Goal: Task Accomplishment & Management: Complete application form

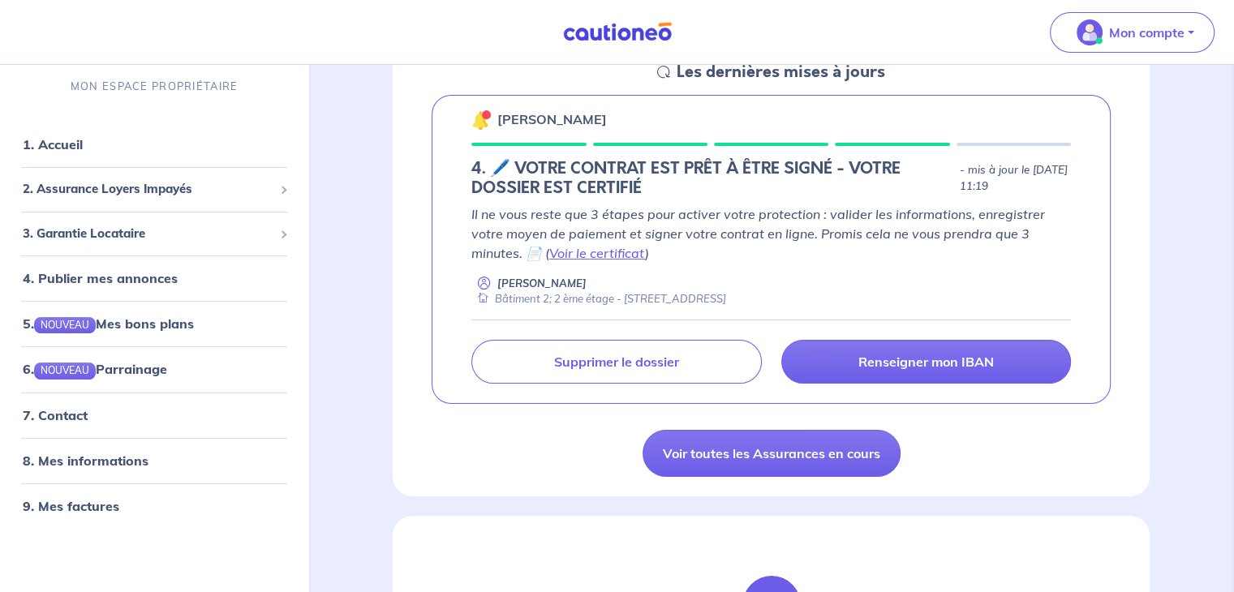
scroll to position [263, 0]
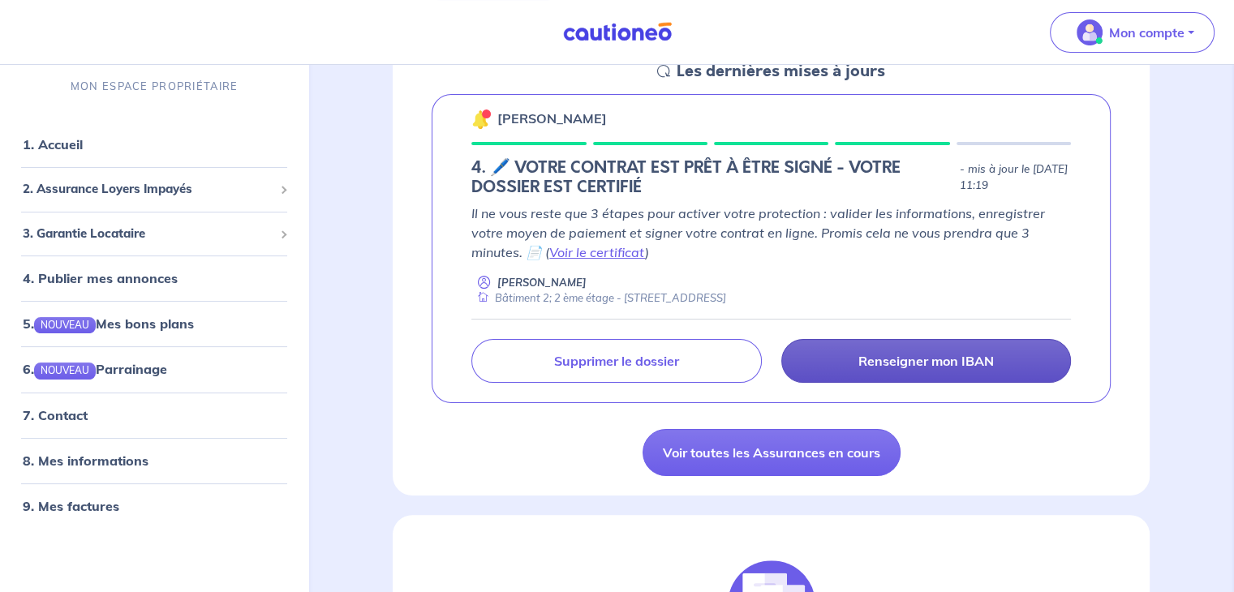
click at [919, 363] on p "Renseigner mon IBAN" at bounding box center [925, 361] width 135 height 16
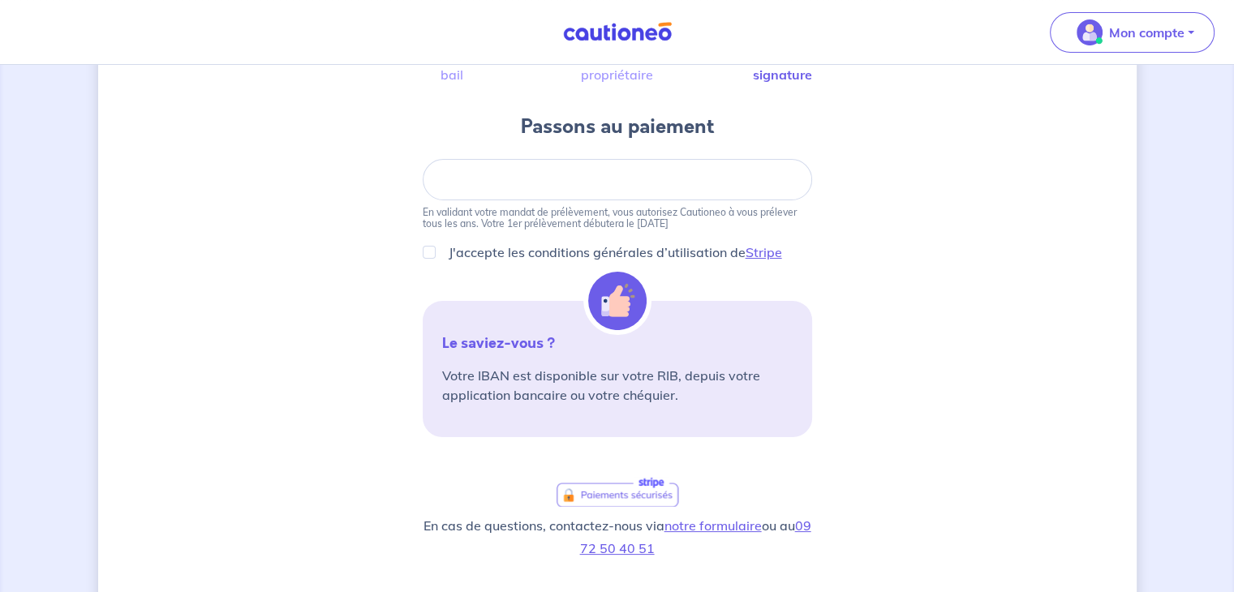
scroll to position [152, 0]
click at [627, 189] on div at bounding box center [617, 179] width 389 height 41
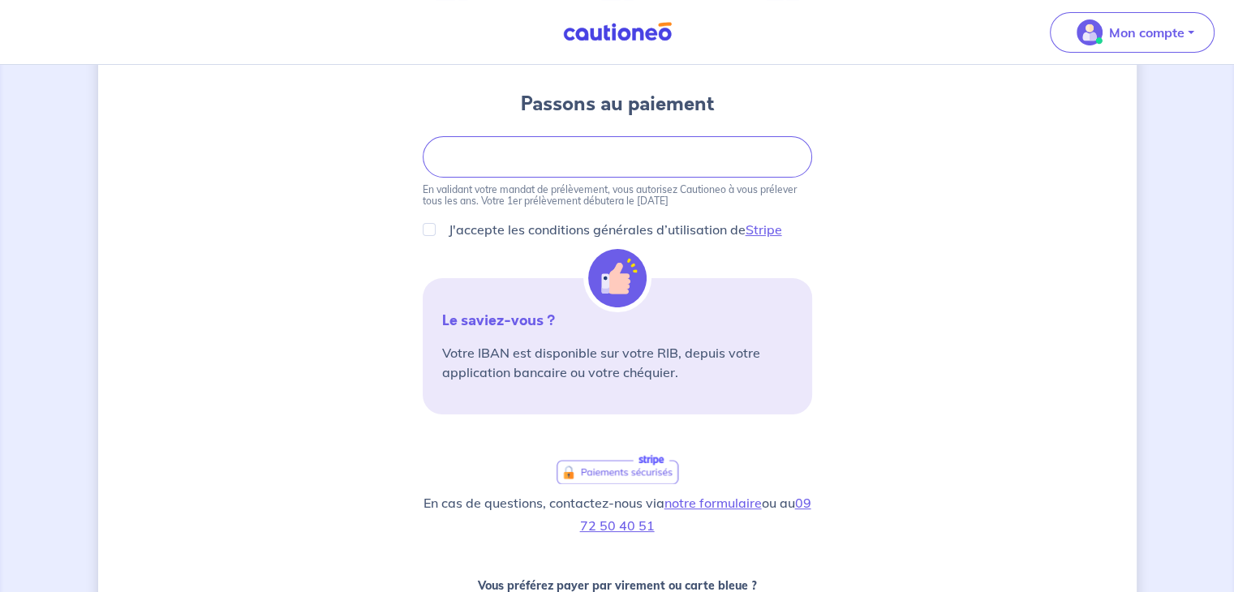
scroll to position [0, 0]
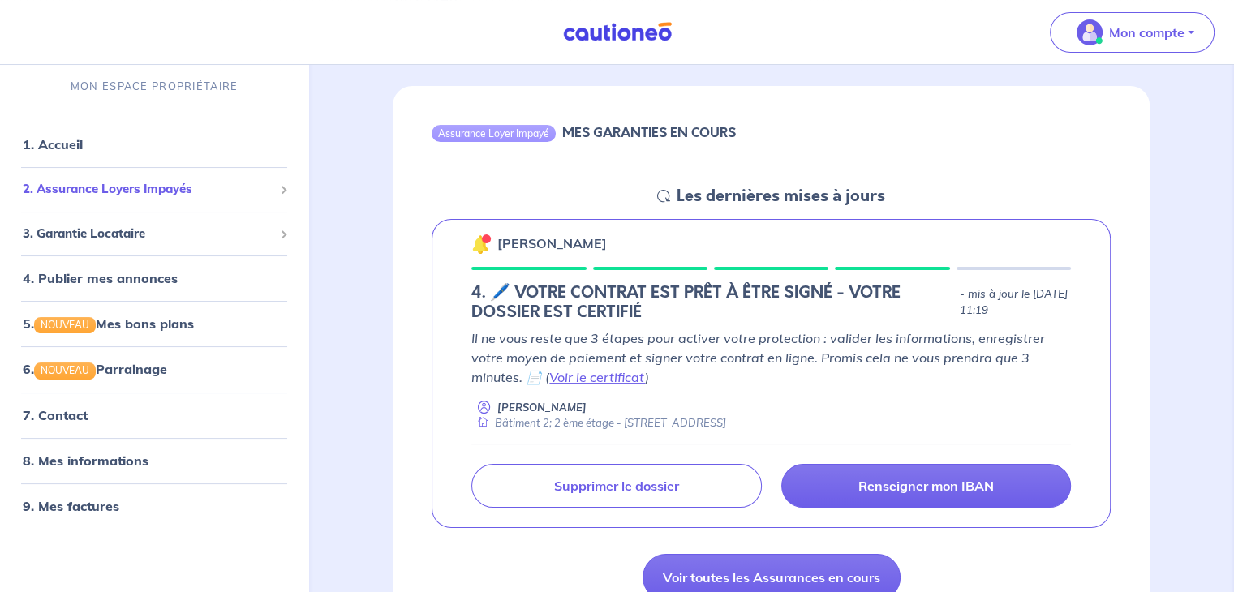
scroll to position [139, 0]
click at [593, 371] on link "Voir le certificat" at bounding box center [597, 376] width 96 height 16
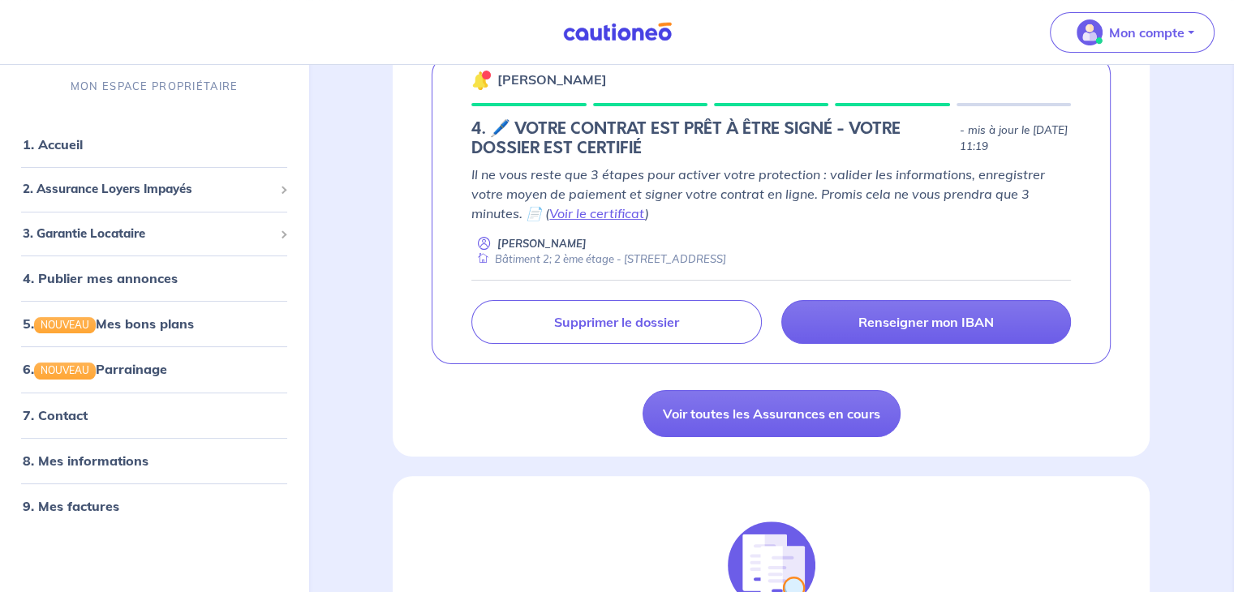
scroll to position [309, 0]
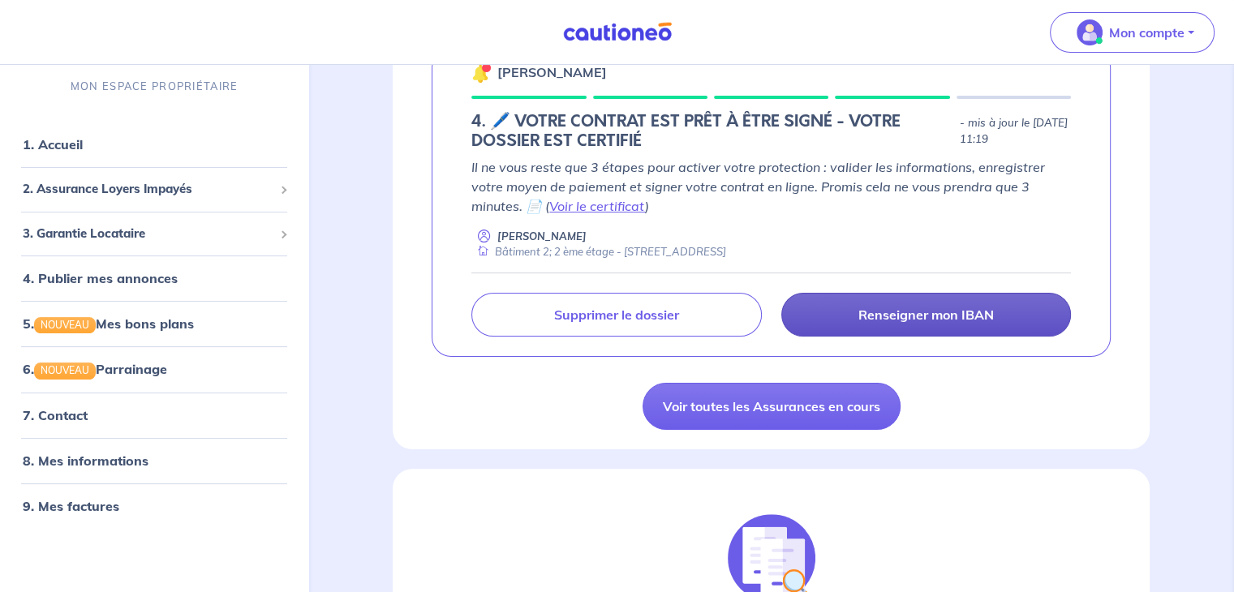
click at [925, 324] on link "Renseigner mon IBAN" at bounding box center [926, 315] width 290 height 44
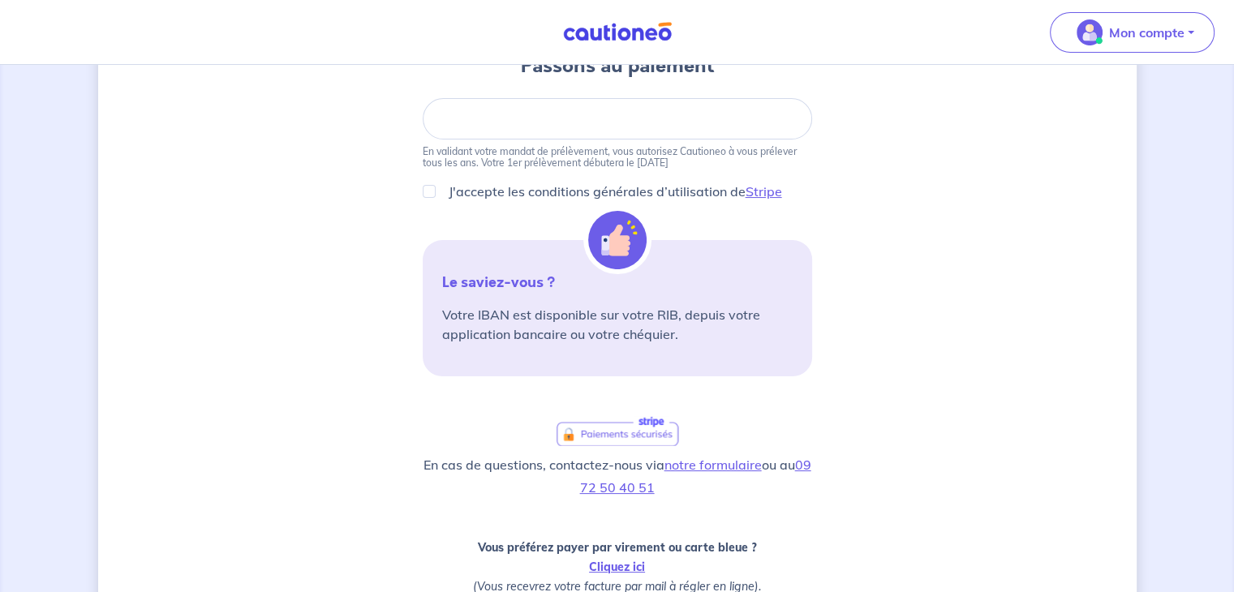
scroll to position [214, 0]
click at [431, 191] on input "J'accepte les conditions générales d’utilisation de Stripe" at bounding box center [429, 190] width 13 height 13
checkbox input "true"
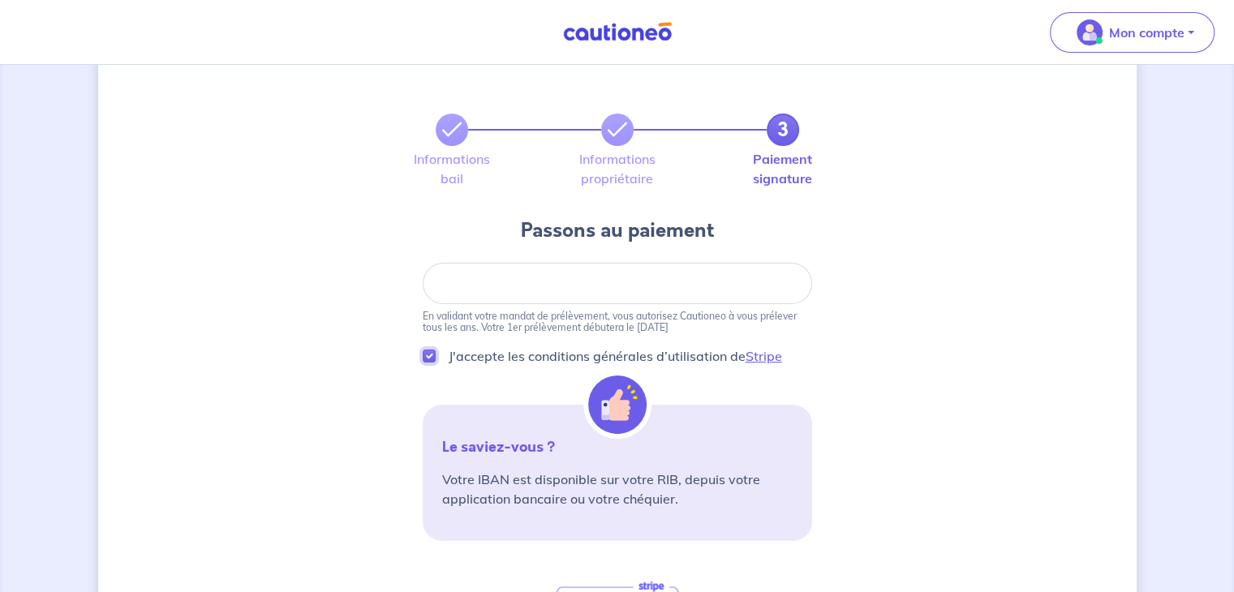
scroll to position [0, 0]
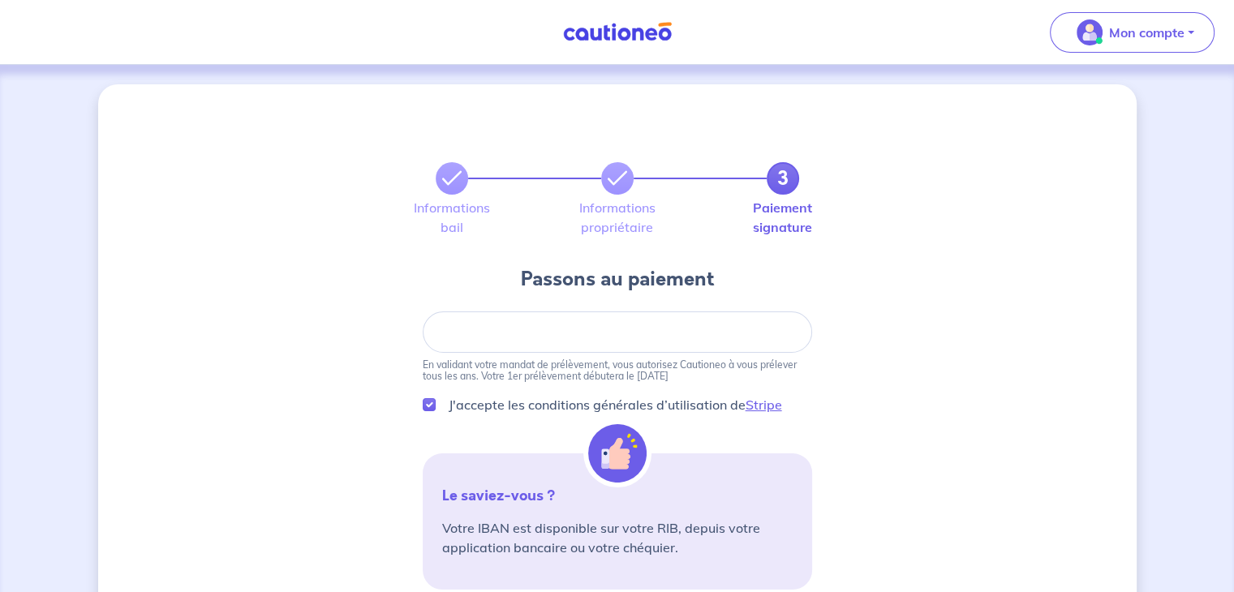
click at [467, 195] on div "Informations bail Informations propriétaire Paiement signature" at bounding box center [617, 224] width 409 height 58
click at [608, 225] on label "Informations propriétaire" at bounding box center [617, 217] width 32 height 32
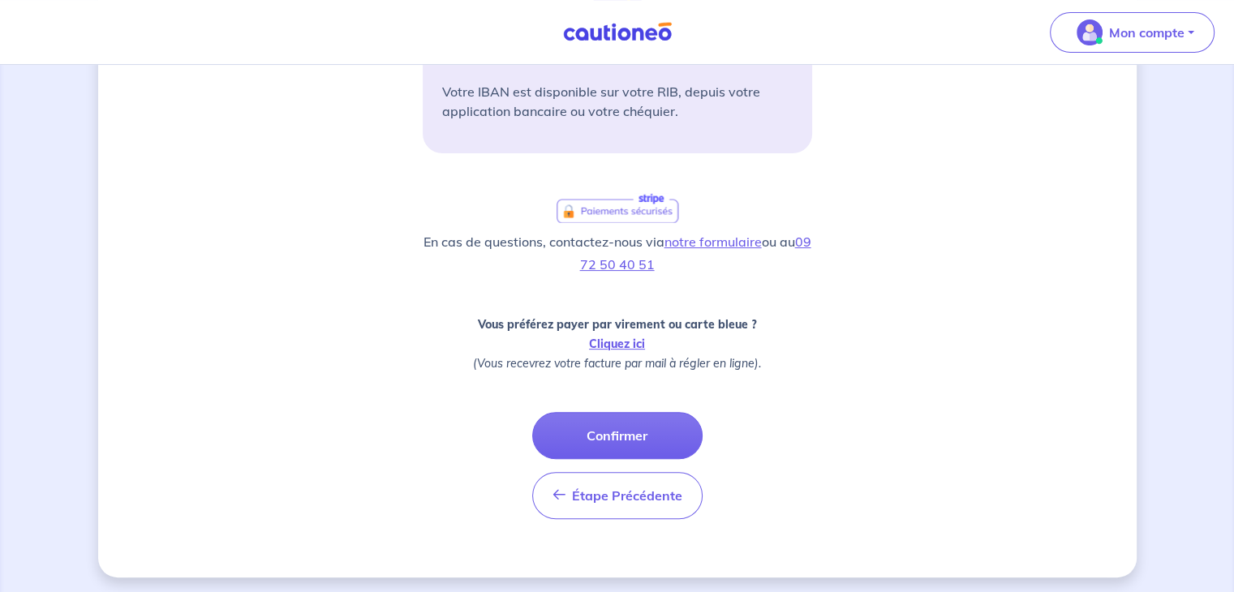
scroll to position [440, 0]
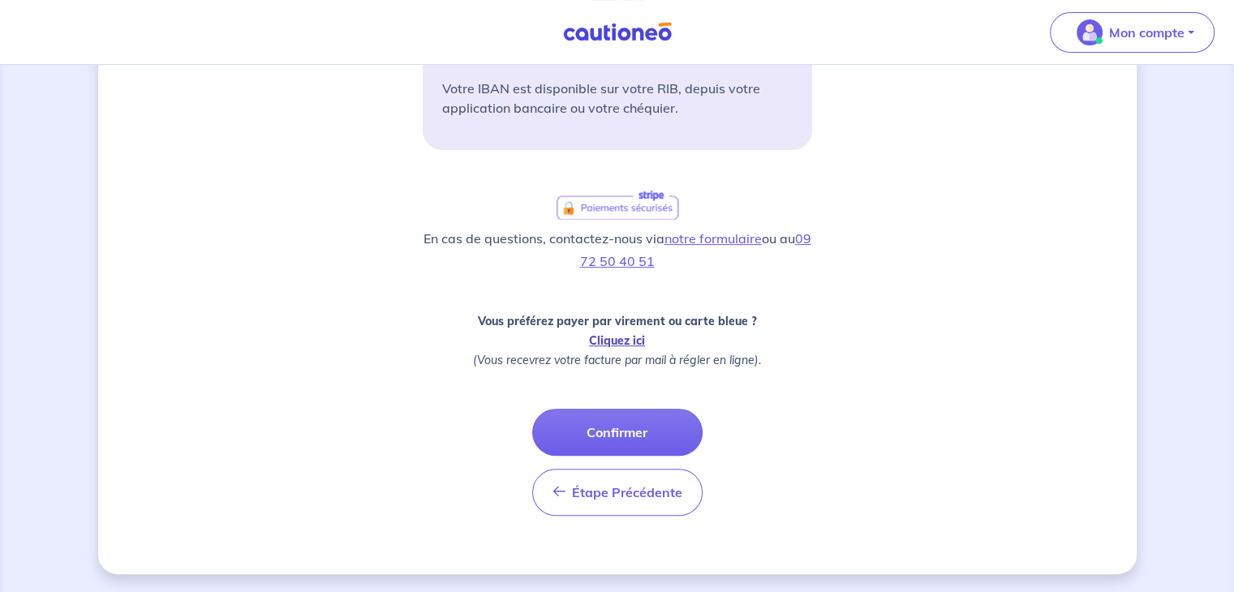
click at [633, 336] on link "Cliquez ici" at bounding box center [617, 340] width 56 height 15
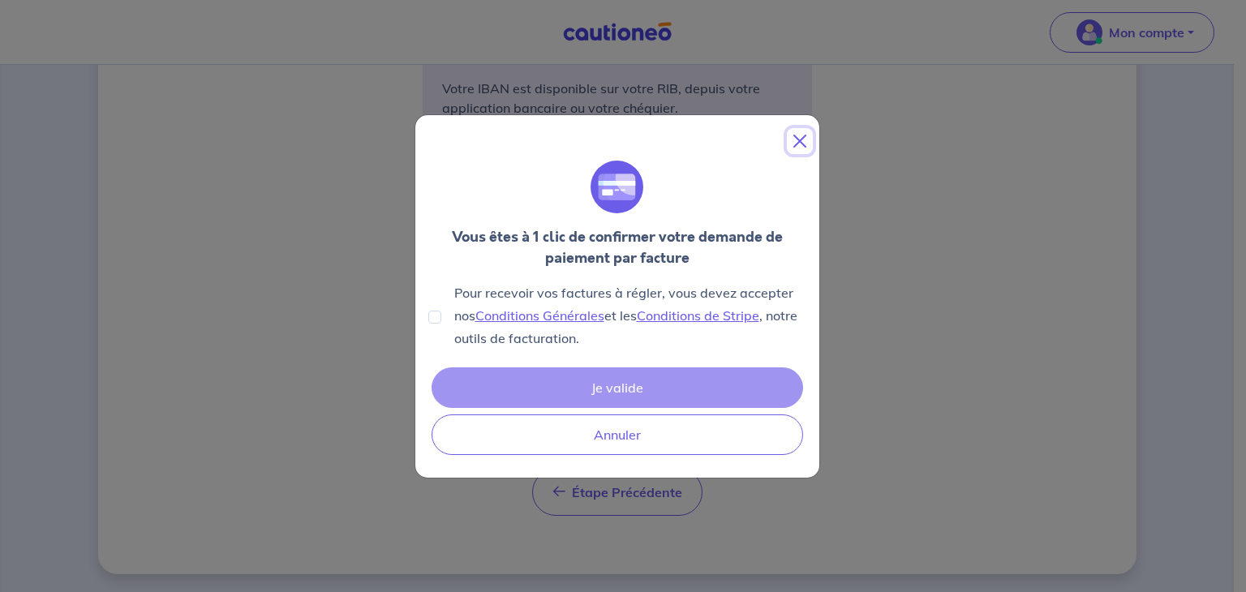
click at [805, 139] on button "Close" at bounding box center [800, 141] width 26 height 26
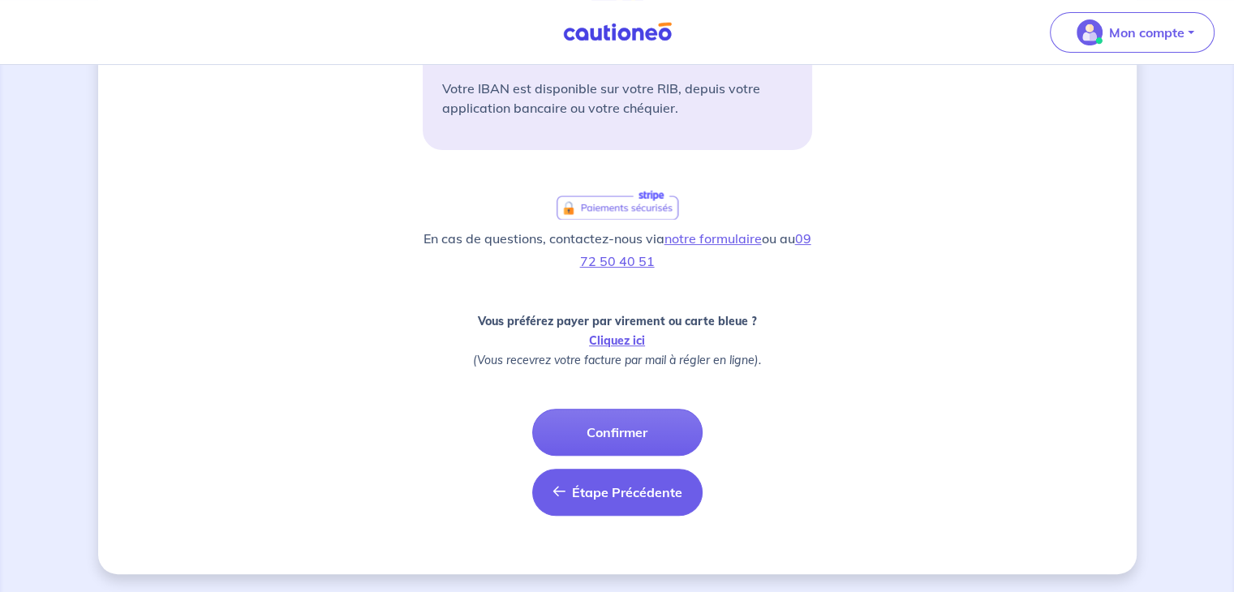
click at [646, 491] on span "Étape Précédente" at bounding box center [627, 492] width 110 height 16
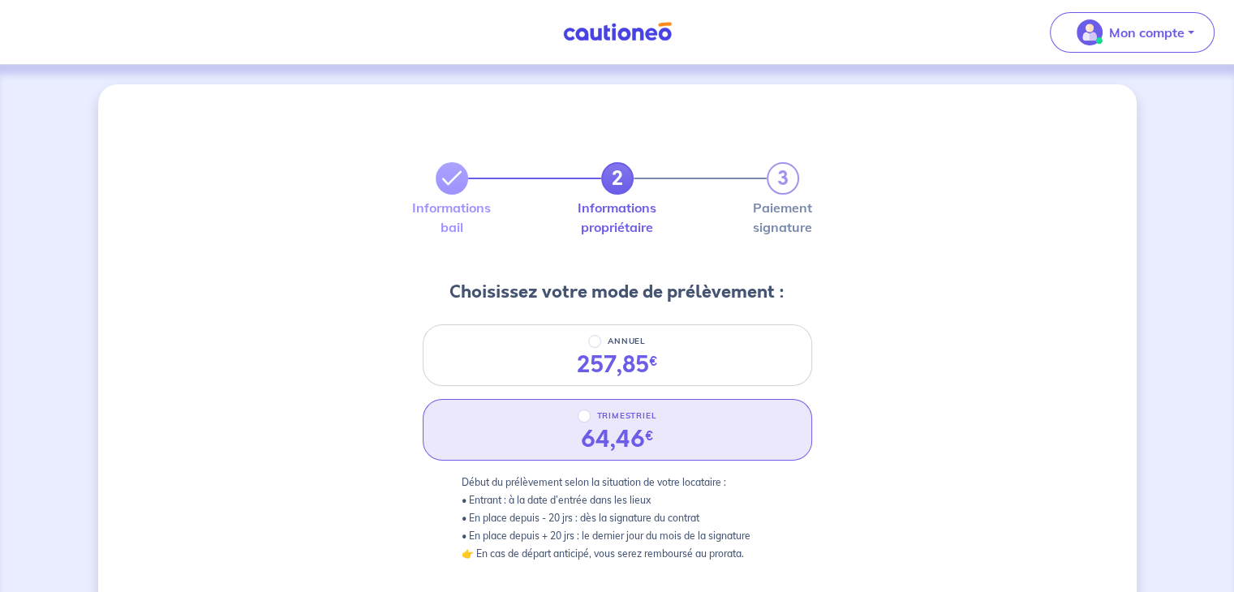
click at [676, 444] on div "TRIMESTRIEL 64,46 €" at bounding box center [617, 430] width 389 height 62
radio input "true"
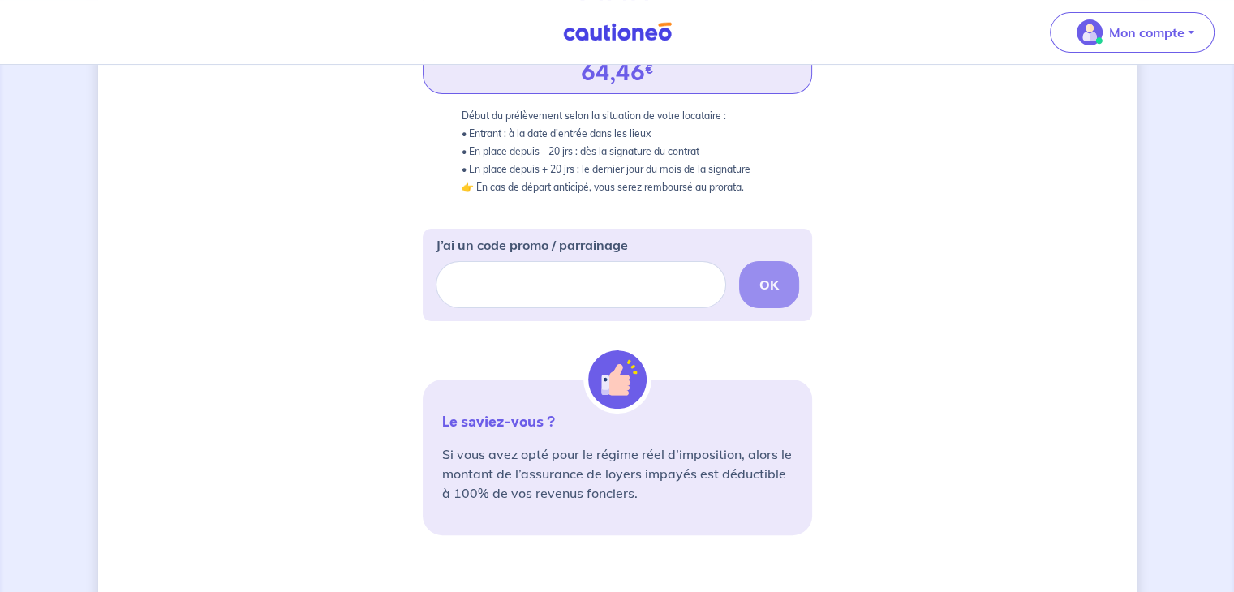
scroll to position [564, 0]
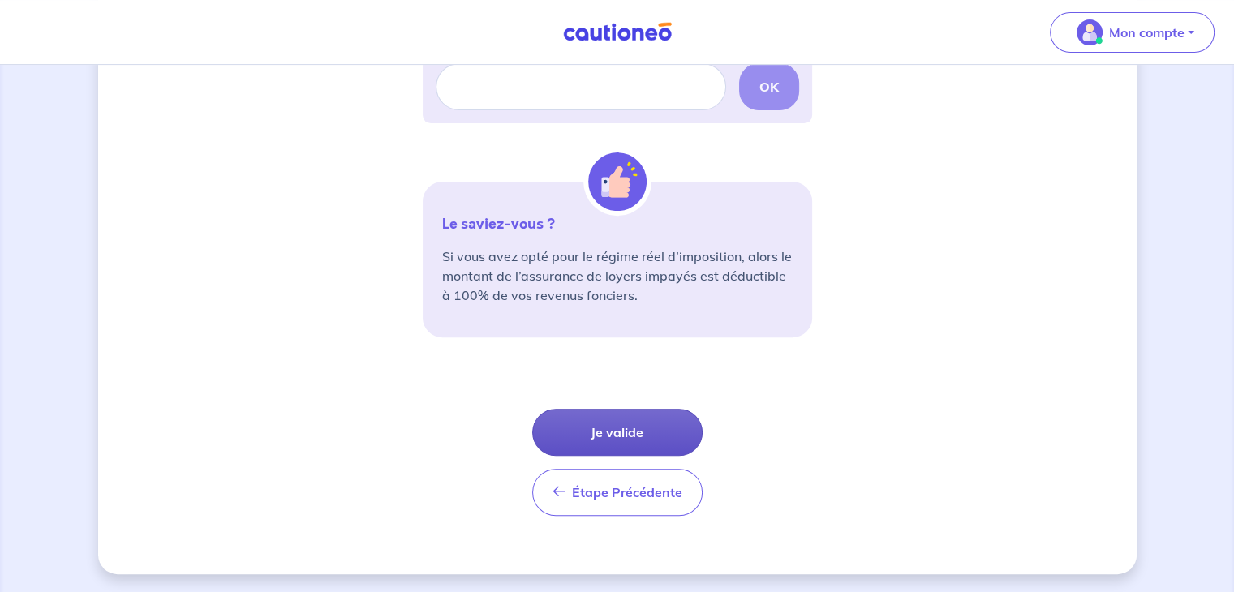
click at [655, 430] on button "Je valide" at bounding box center [617, 432] width 170 height 47
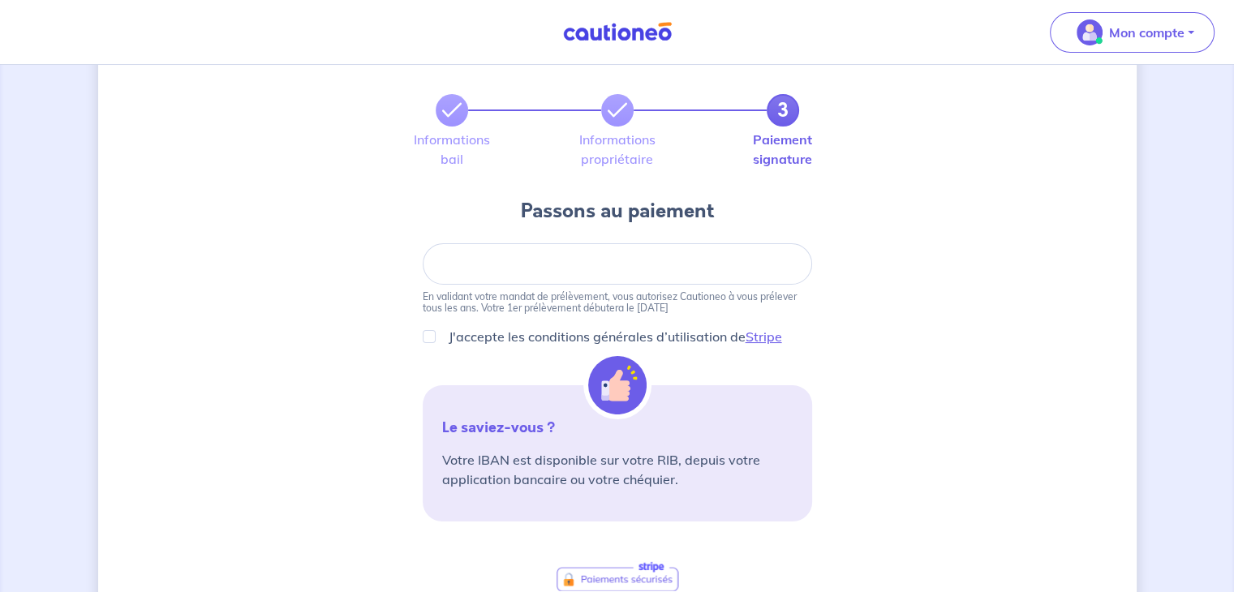
scroll to position [70, 0]
click at [436, 329] on div "J'accepte les conditions générales d’utilisation de Stripe" at bounding box center [617, 334] width 389 height 19
click at [431, 332] on input "J'accepte les conditions générales d’utilisation de Stripe" at bounding box center [429, 334] width 13 height 13
checkbox input "true"
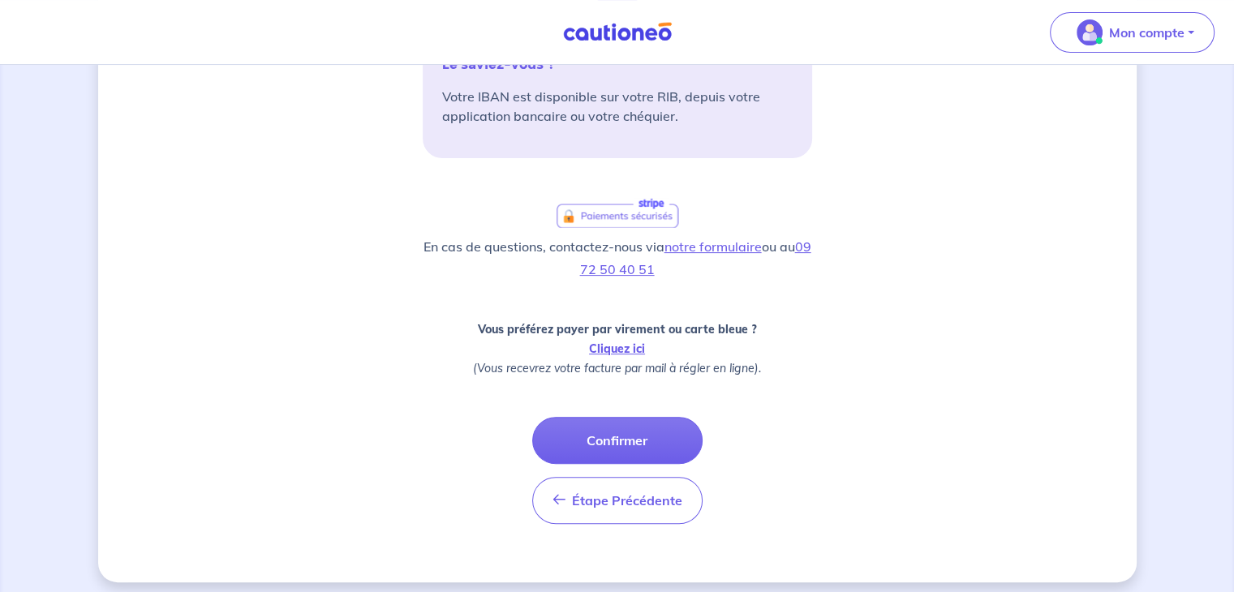
scroll to position [440, 0]
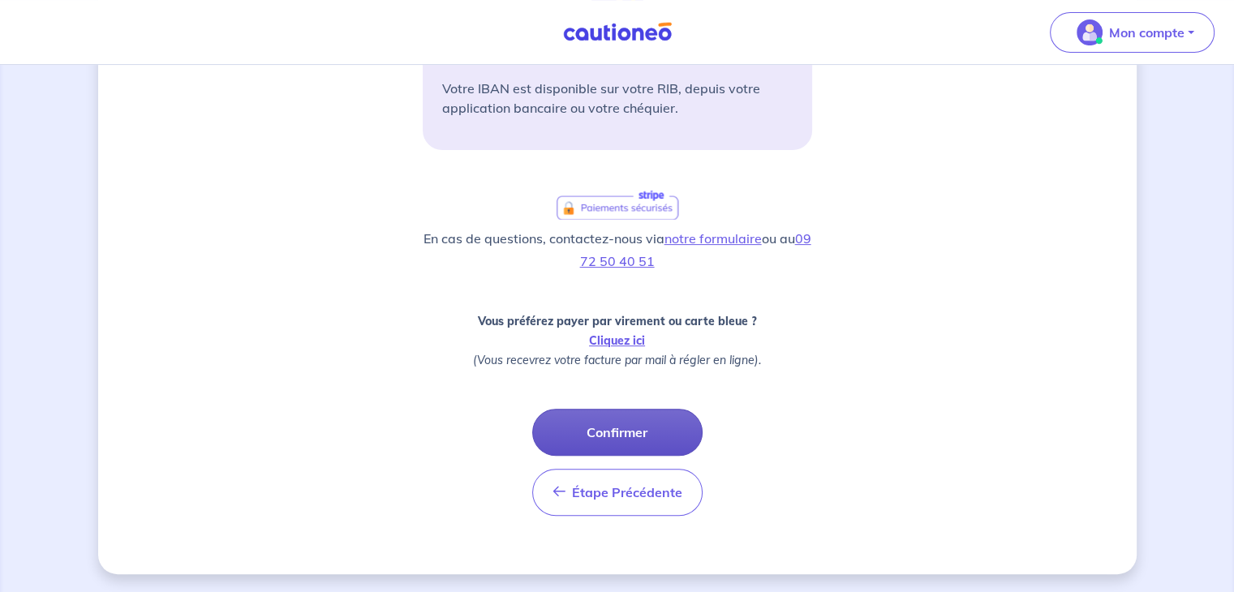
click at [621, 436] on button "Confirmer" at bounding box center [617, 432] width 170 height 47
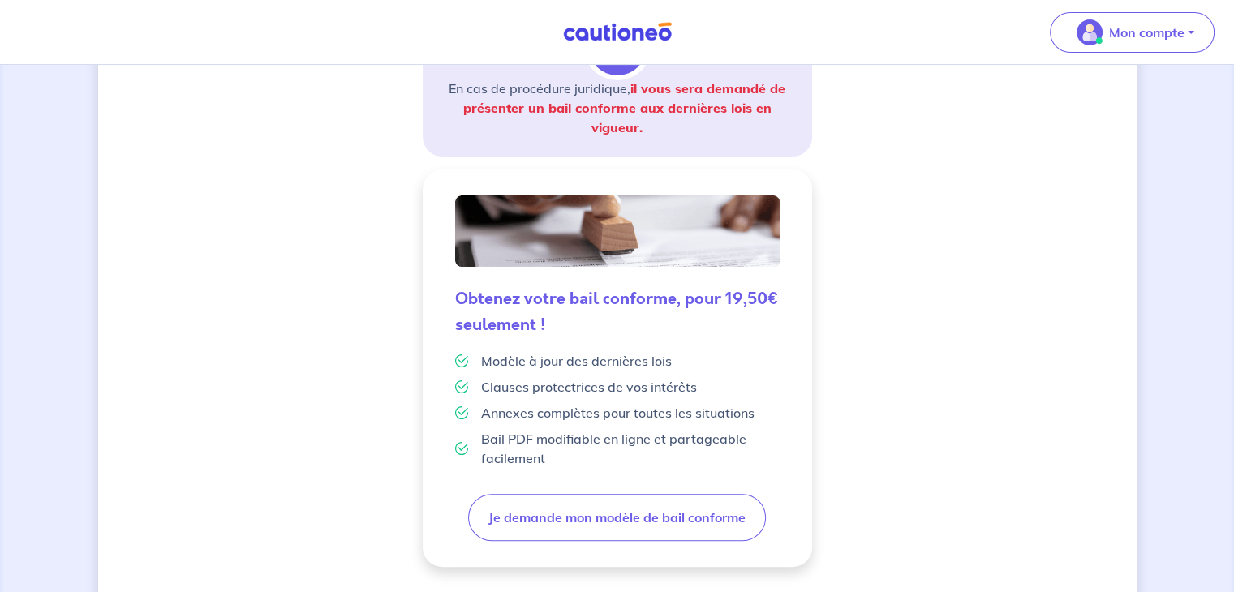
scroll to position [429, 0]
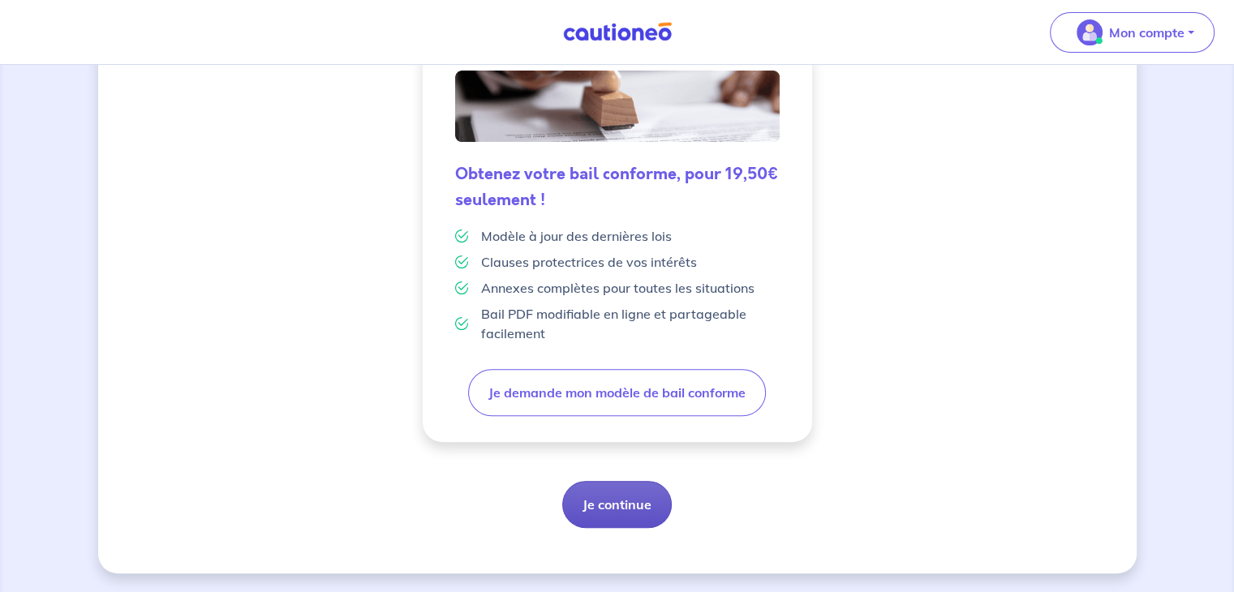
click at [613, 505] on button "Je continue" at bounding box center [616, 504] width 109 height 47
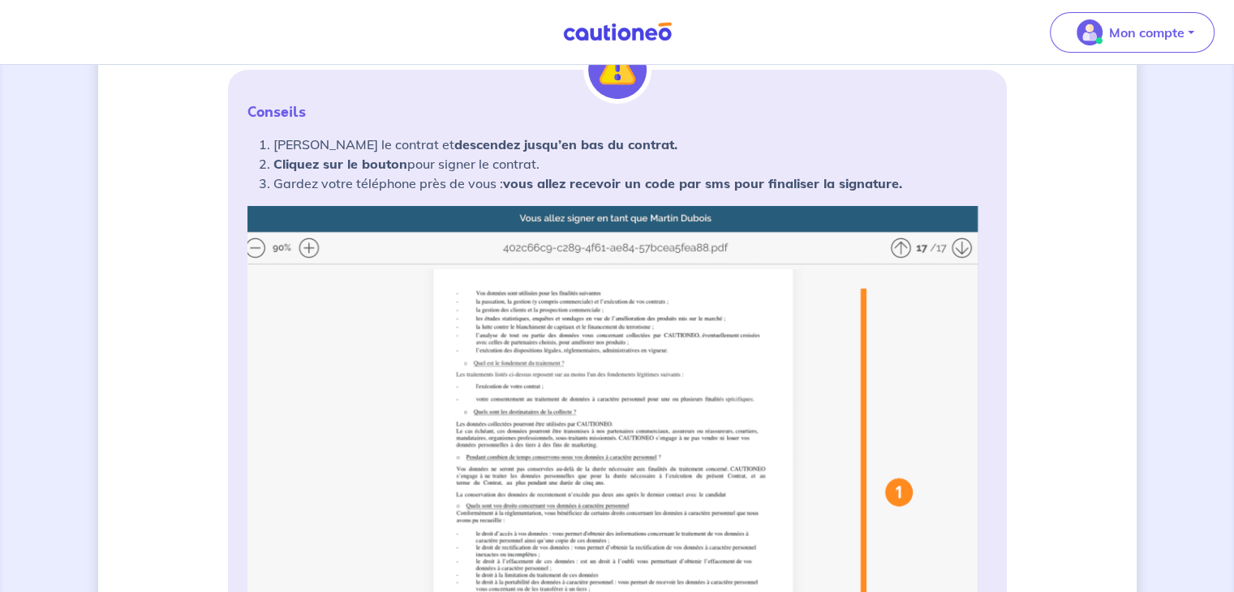
scroll to position [266, 0]
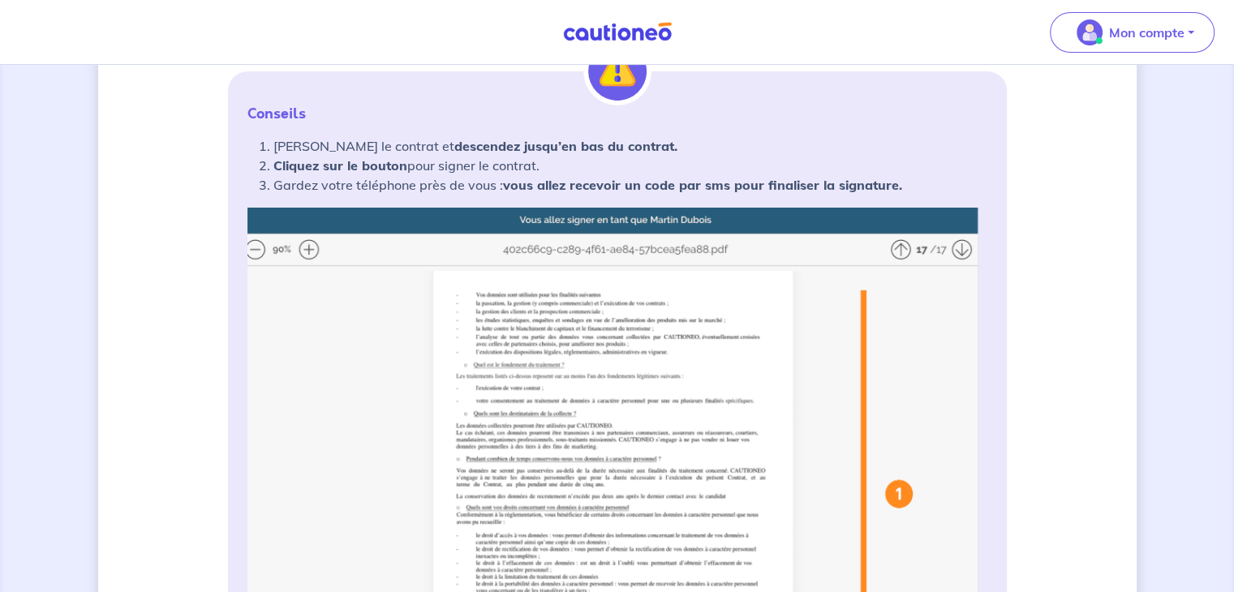
click at [305, 251] on img at bounding box center [617, 530] width 740 height 644
click at [485, 353] on img at bounding box center [617, 530] width 740 height 644
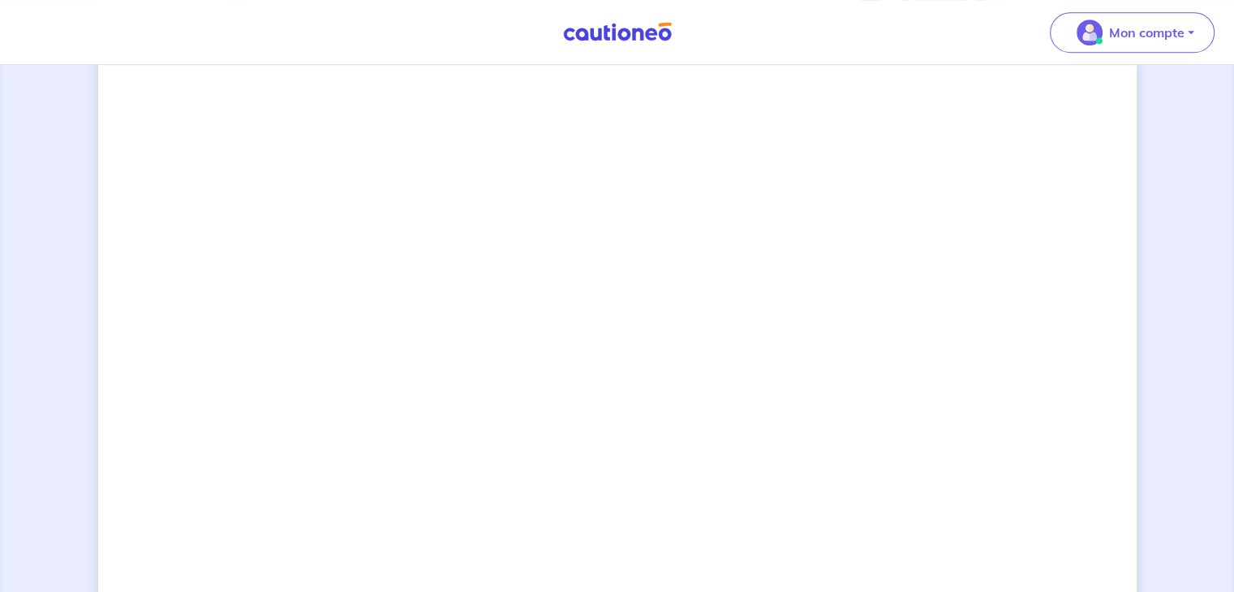
scroll to position [1087, 0]
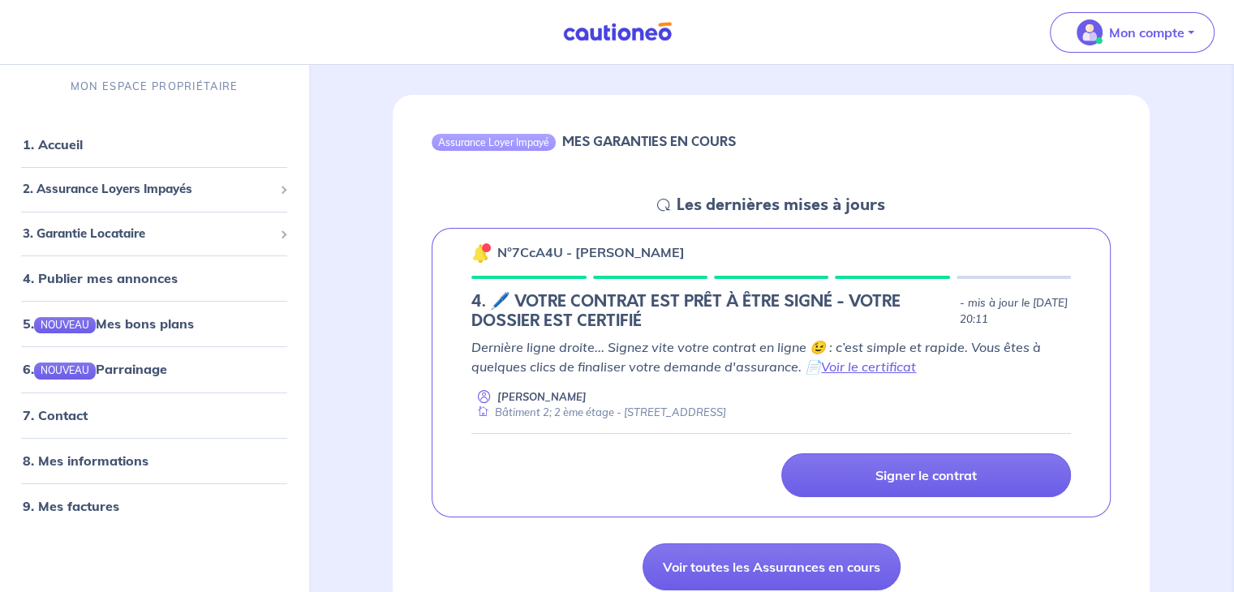
scroll to position [131, 0]
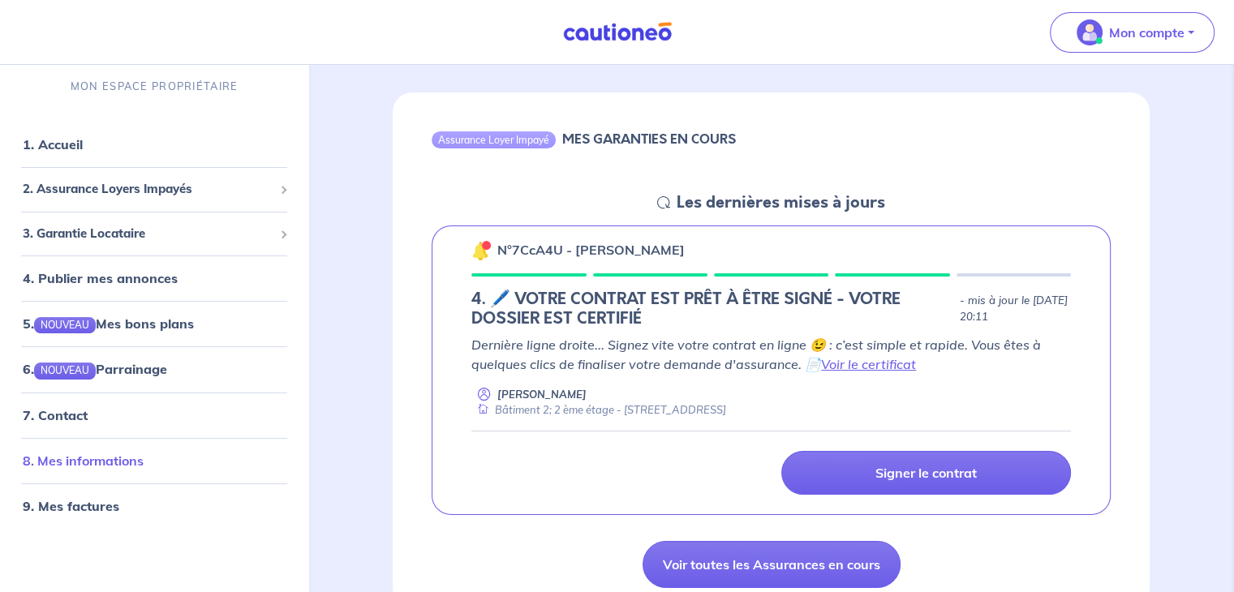
click at [114, 464] on link "8. Mes informations" at bounding box center [83, 461] width 121 height 16
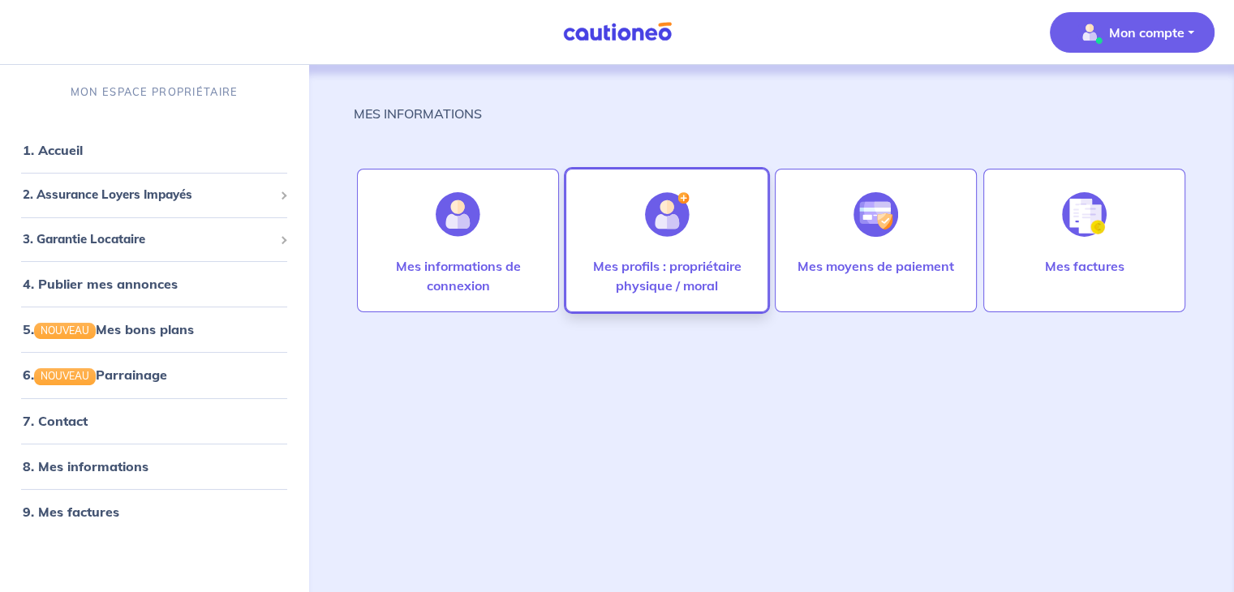
click at [694, 260] on p "Mes profils : propriétaire physique / moral" at bounding box center [666, 275] width 168 height 39
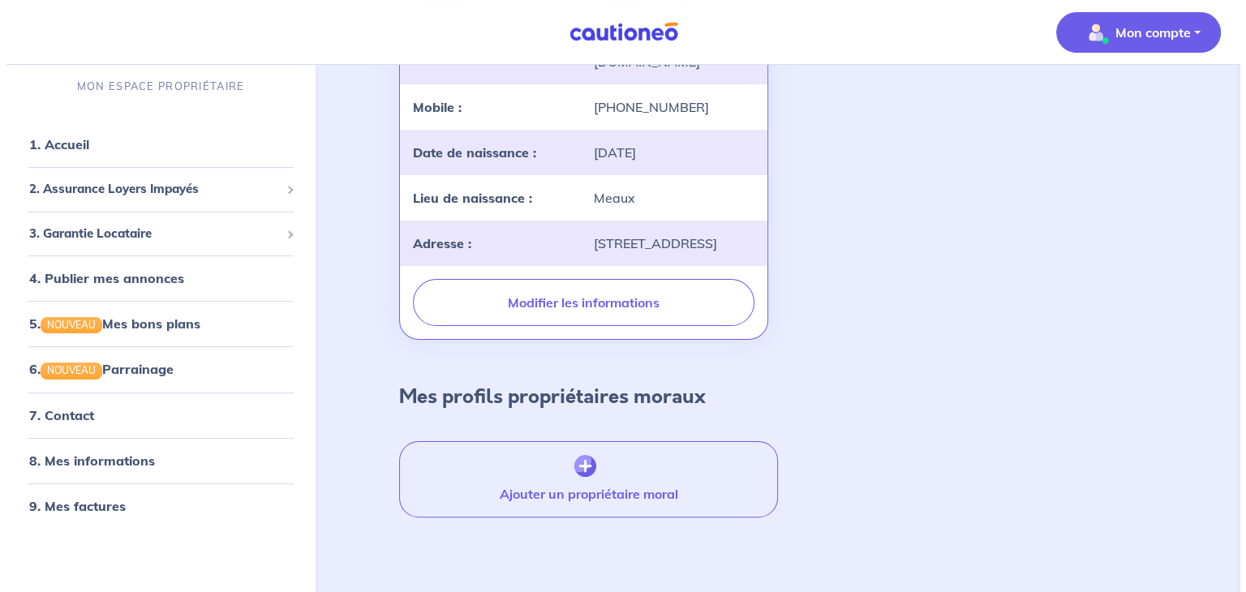
scroll to position [320, 0]
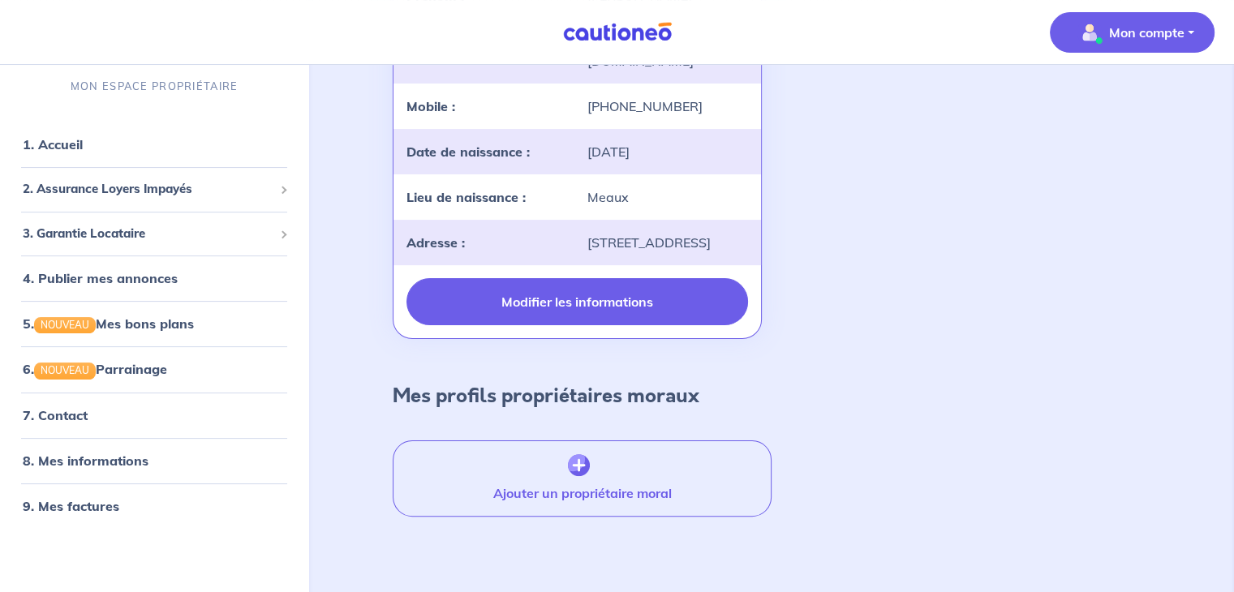
click at [628, 321] on button "Modifier les informations" at bounding box center [576, 301] width 341 height 47
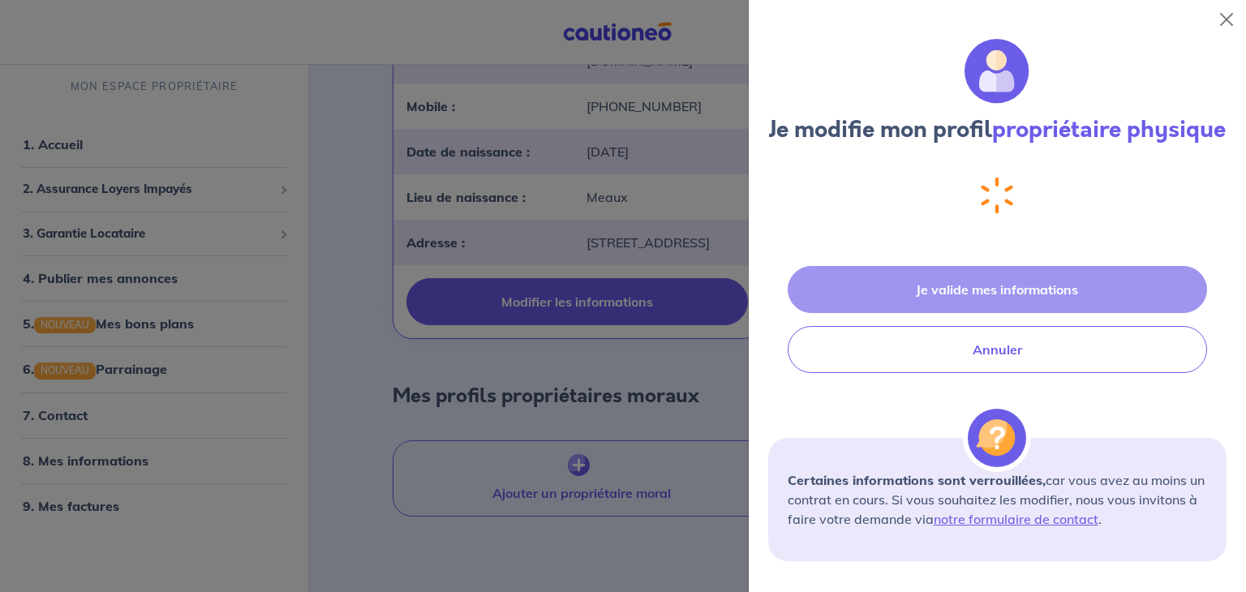
select select "FR"
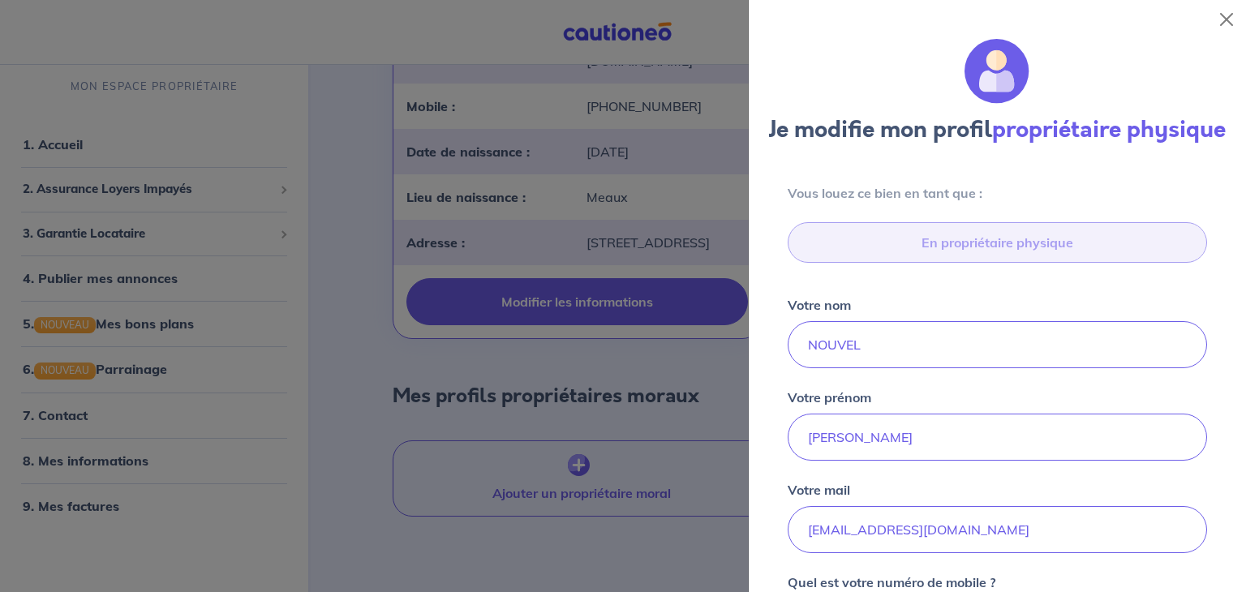
scroll to position [602, 0]
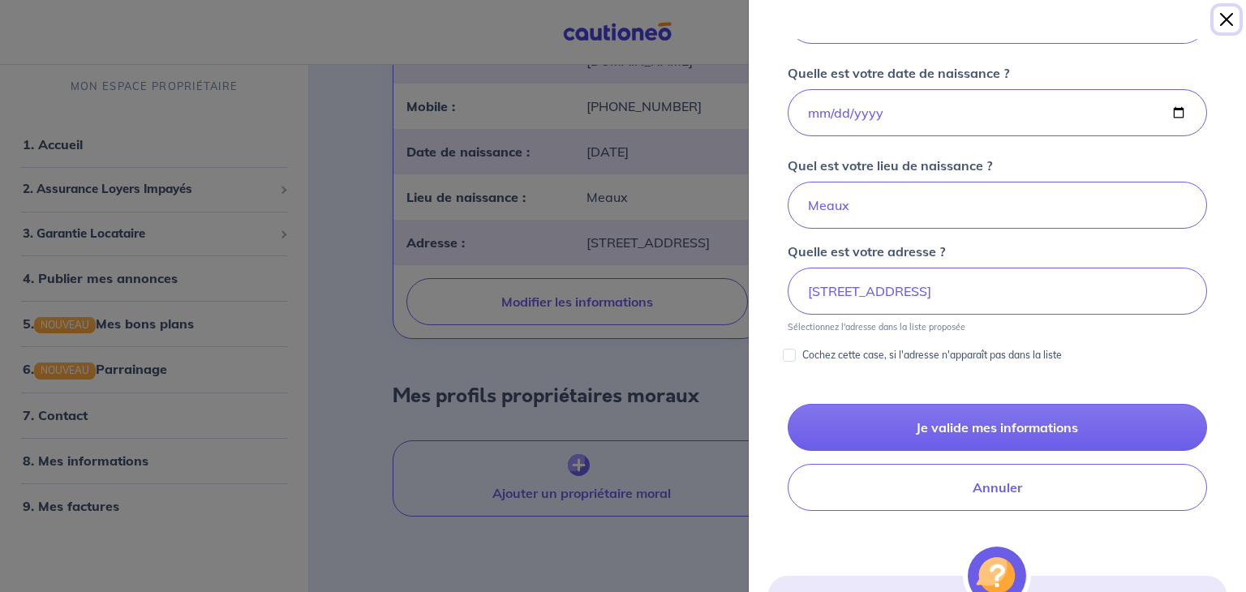
click at [1223, 16] on button "Close" at bounding box center [1226, 19] width 26 height 26
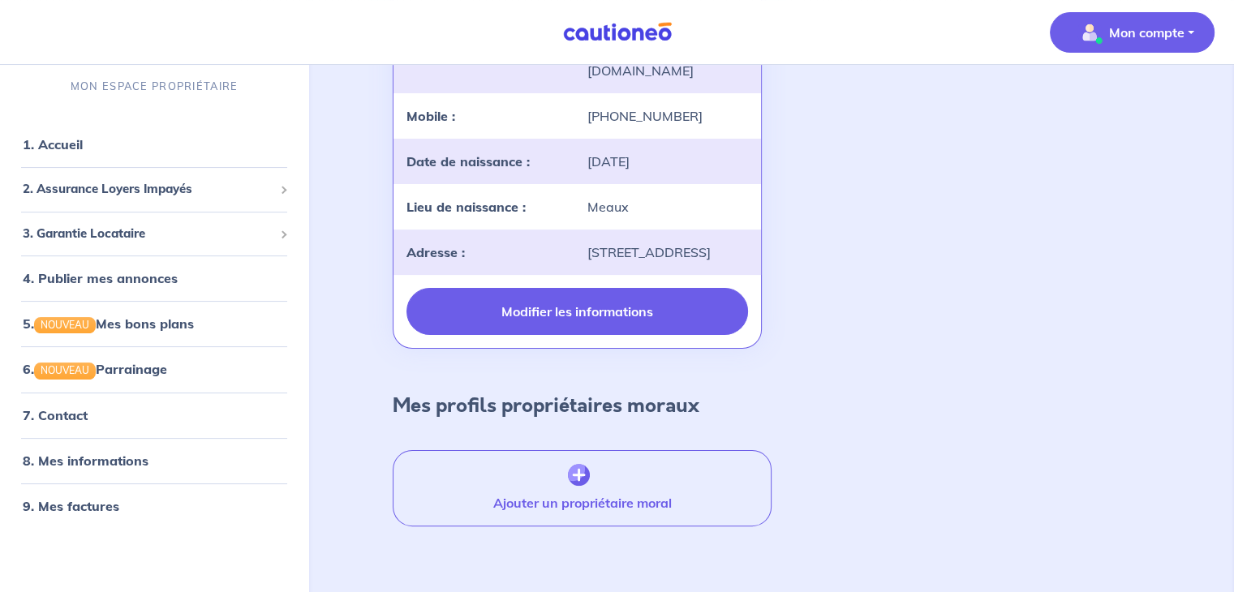
scroll to position [341, 0]
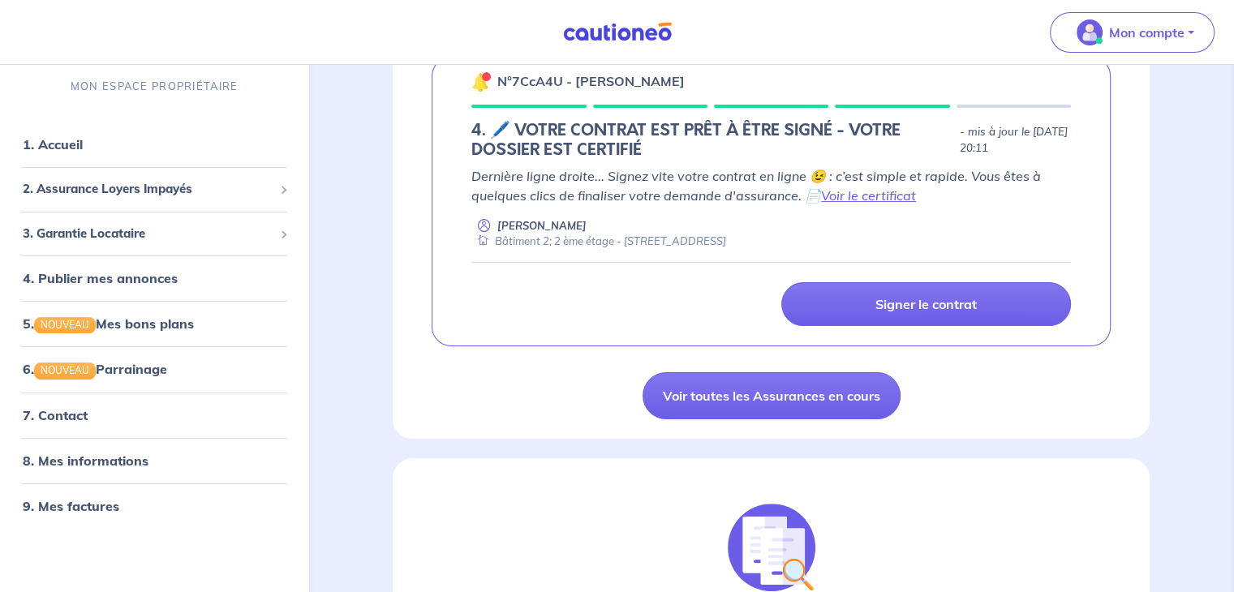
scroll to position [301, 0]
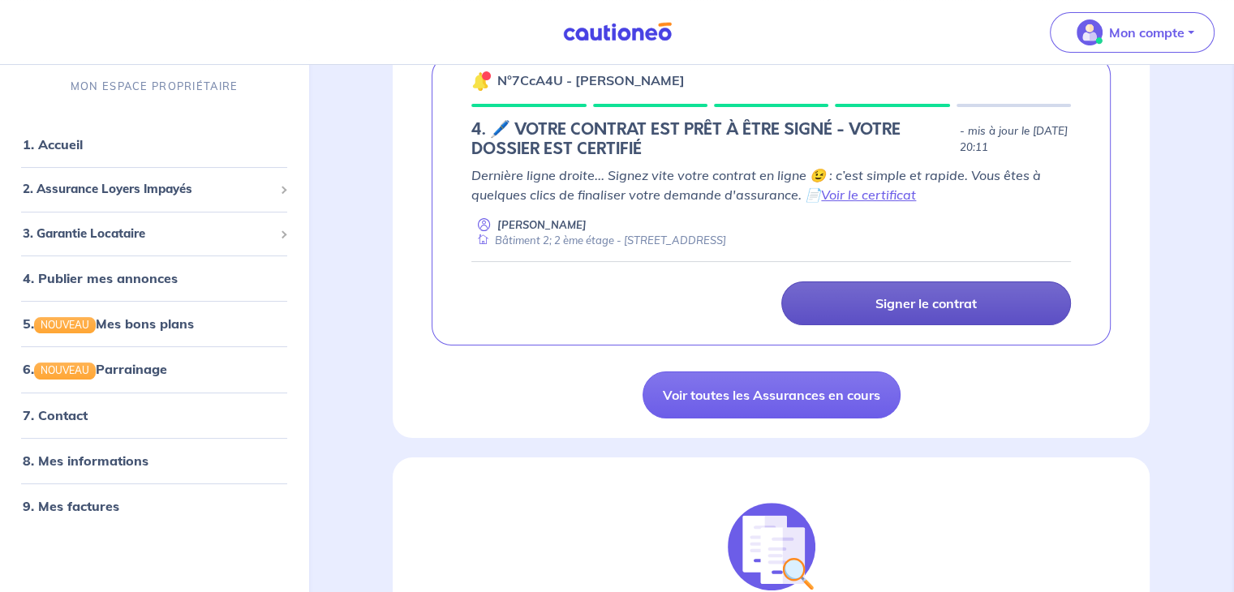
click at [945, 300] on p "Signer le contrat" at bounding box center [925, 303] width 101 height 16
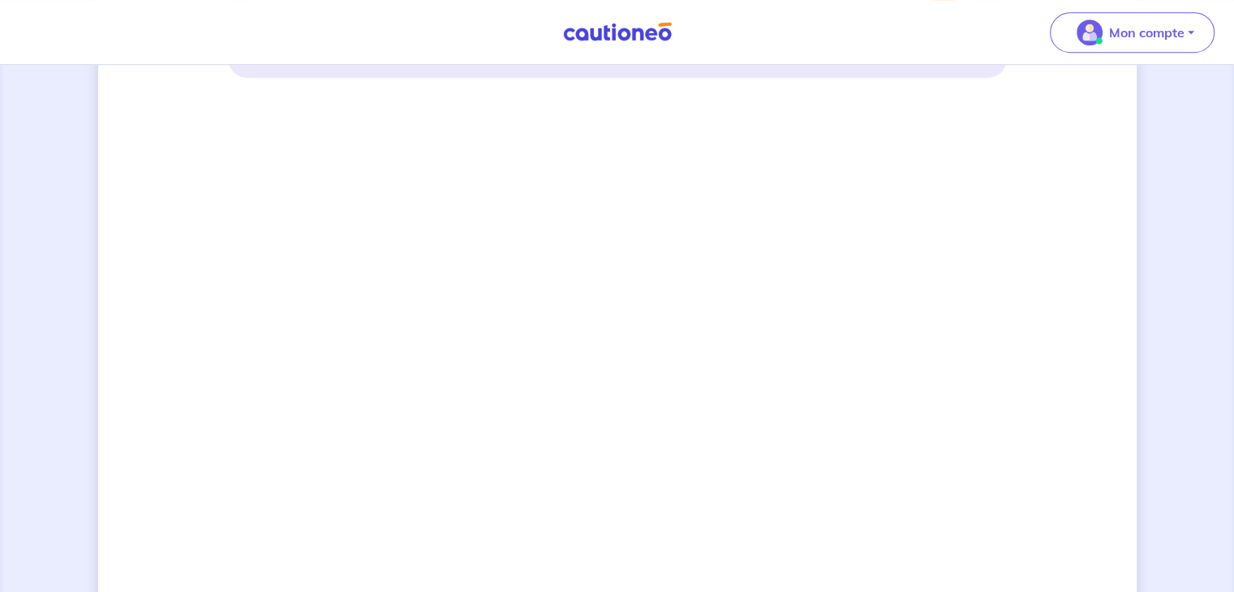
scroll to position [1069, 0]
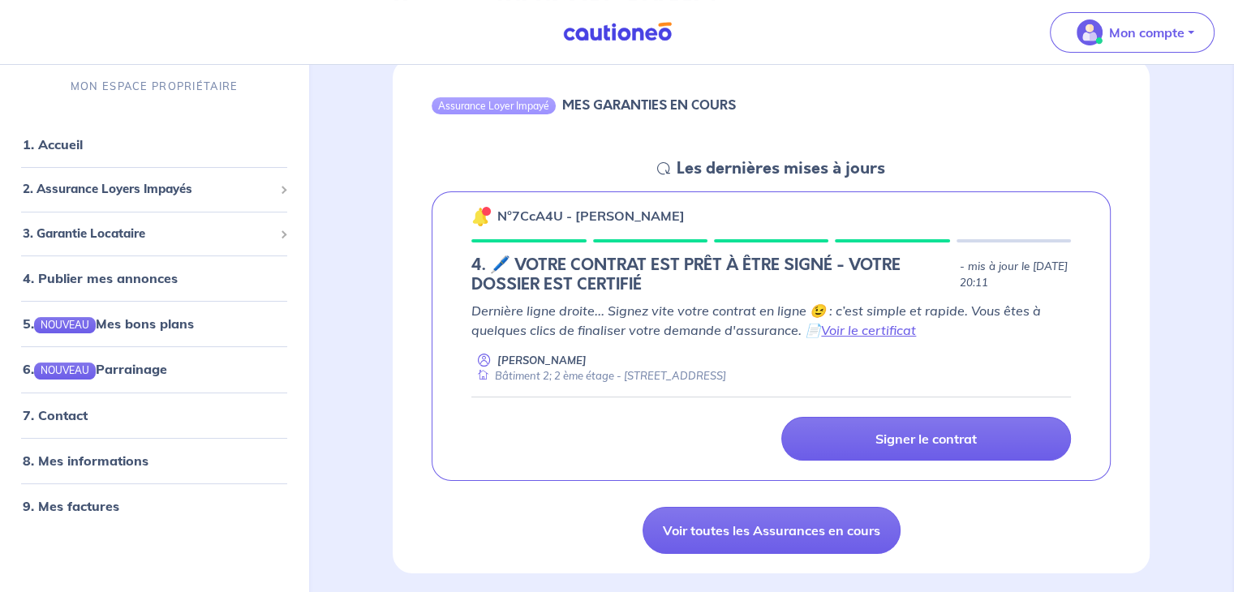
scroll to position [165, 0]
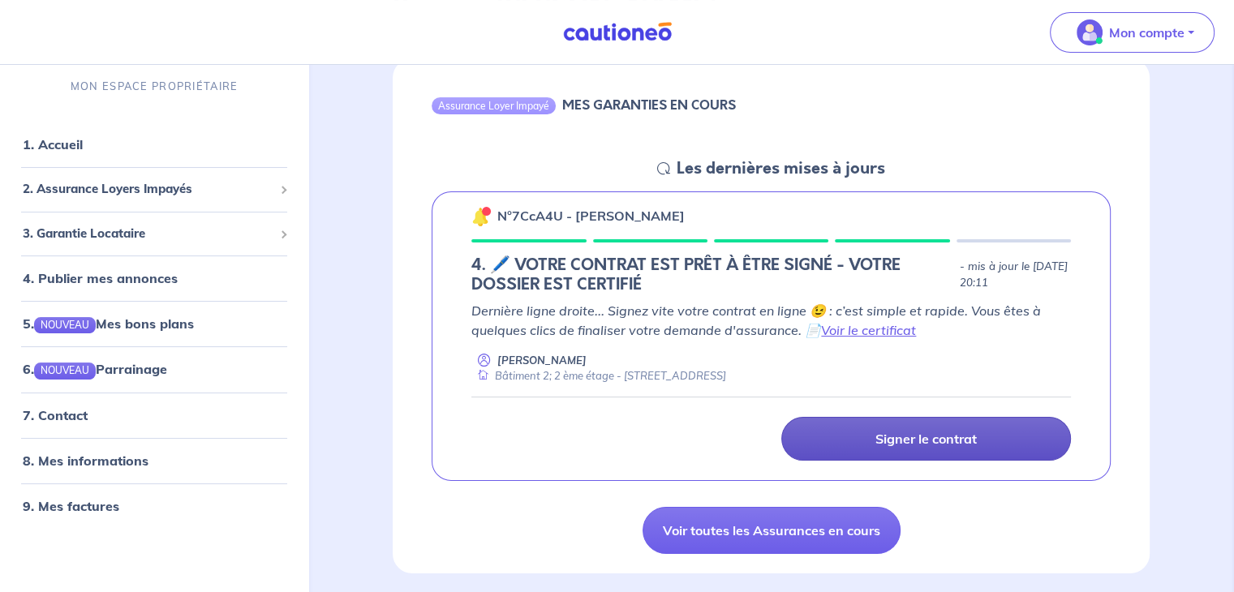
click at [979, 434] on link "Signer le contrat" at bounding box center [926, 439] width 290 height 44
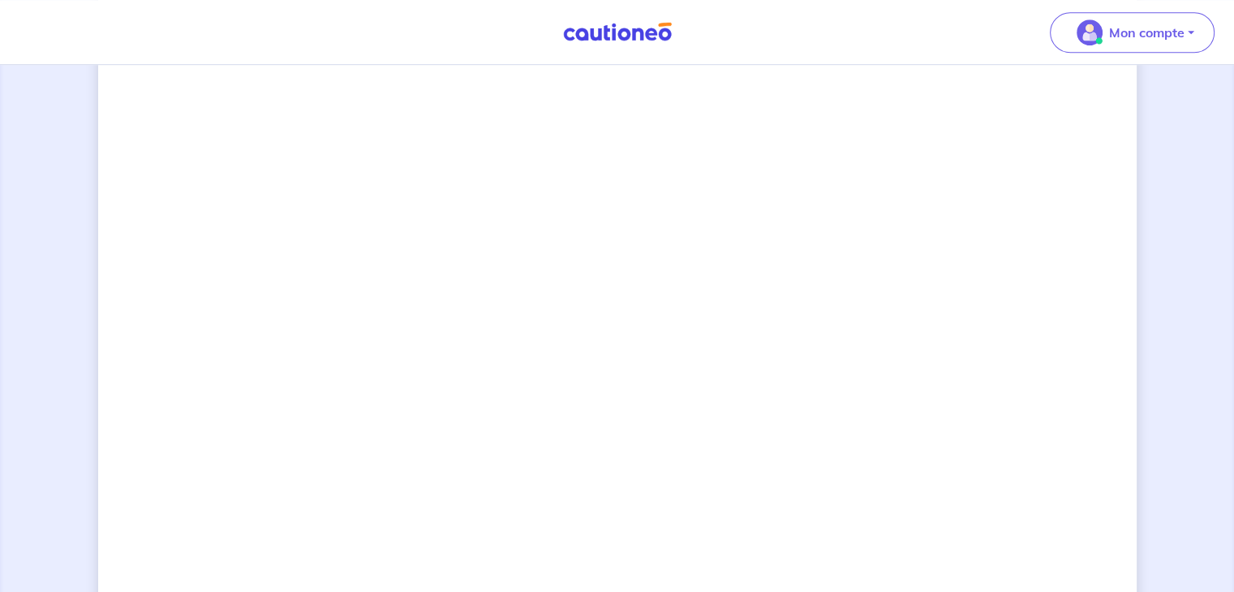
scroll to position [1207, 0]
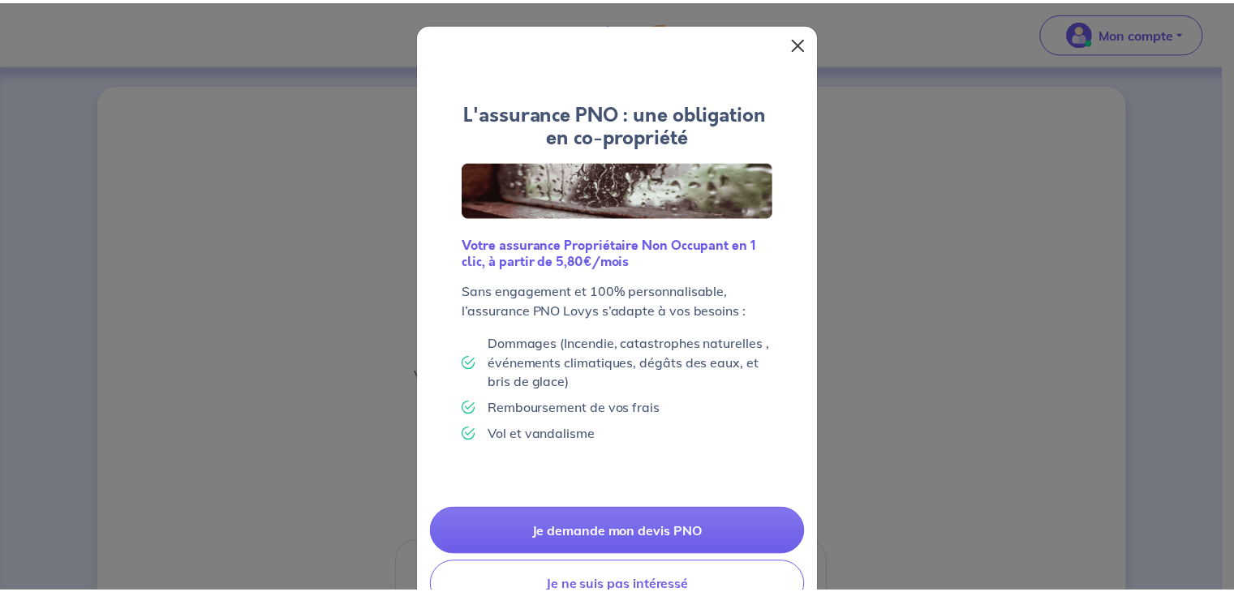
scroll to position [52, 0]
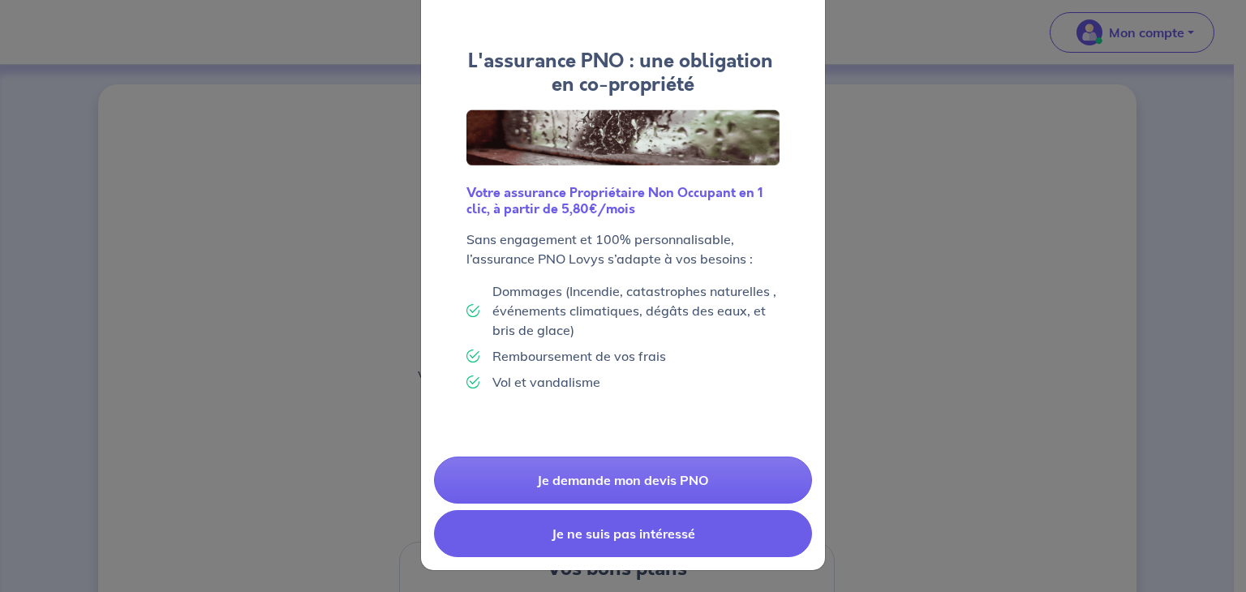
click at [659, 530] on button "Je ne suis pas intéressé" at bounding box center [623, 533] width 378 height 47
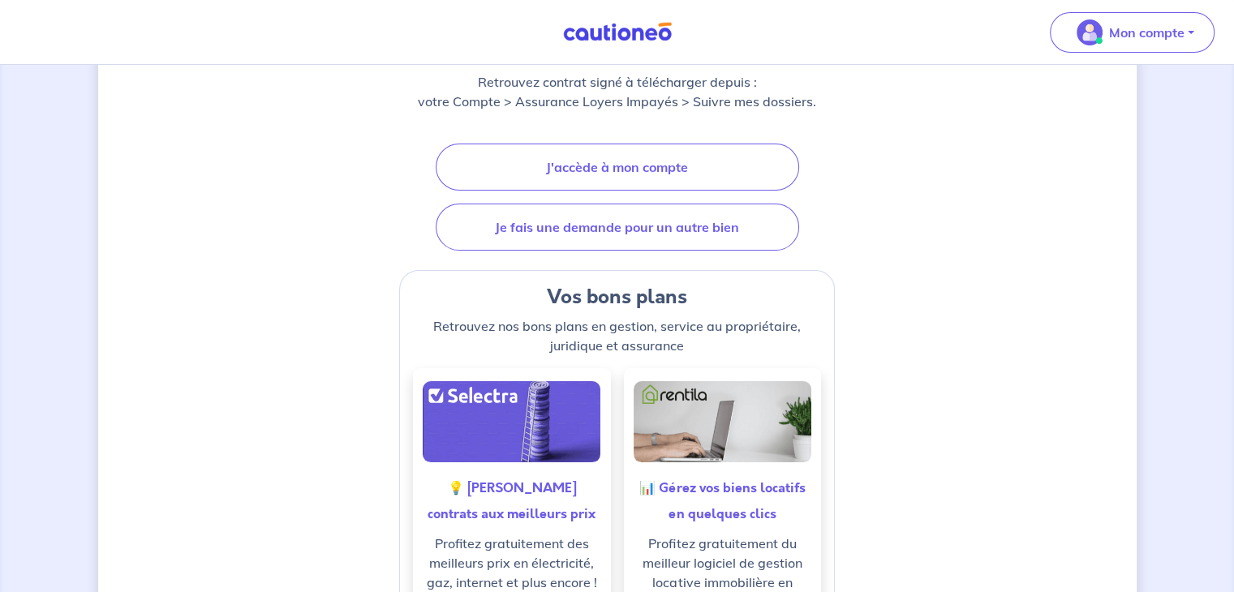
scroll to position [0, 0]
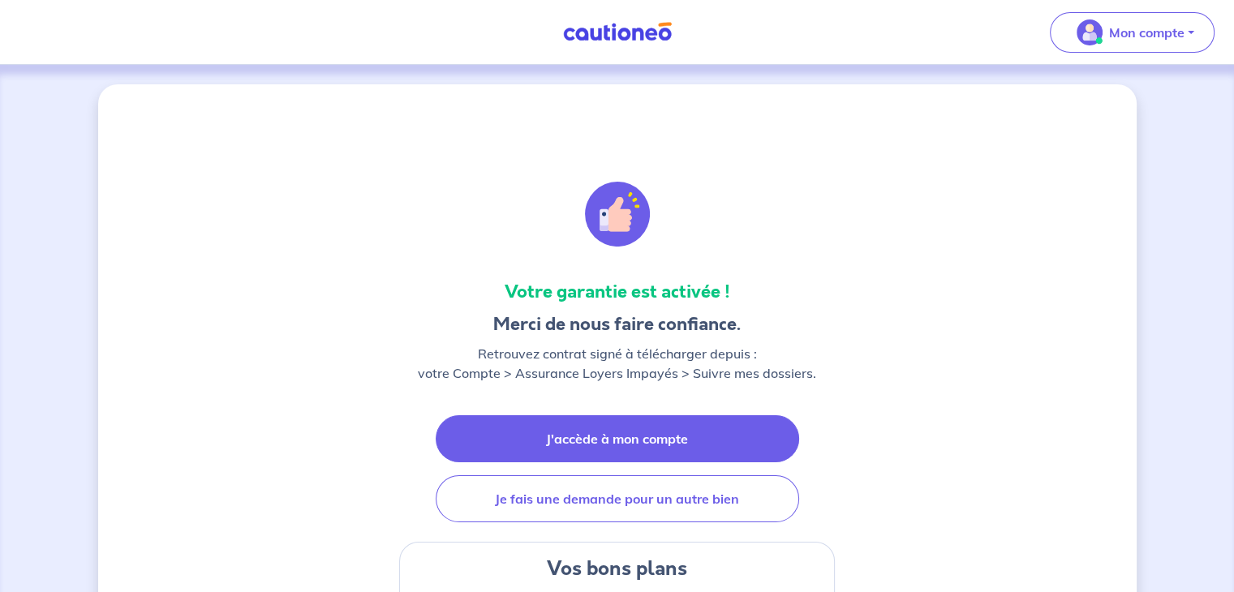
click at [668, 440] on link "J'accède à mon compte" at bounding box center [617, 438] width 363 height 47
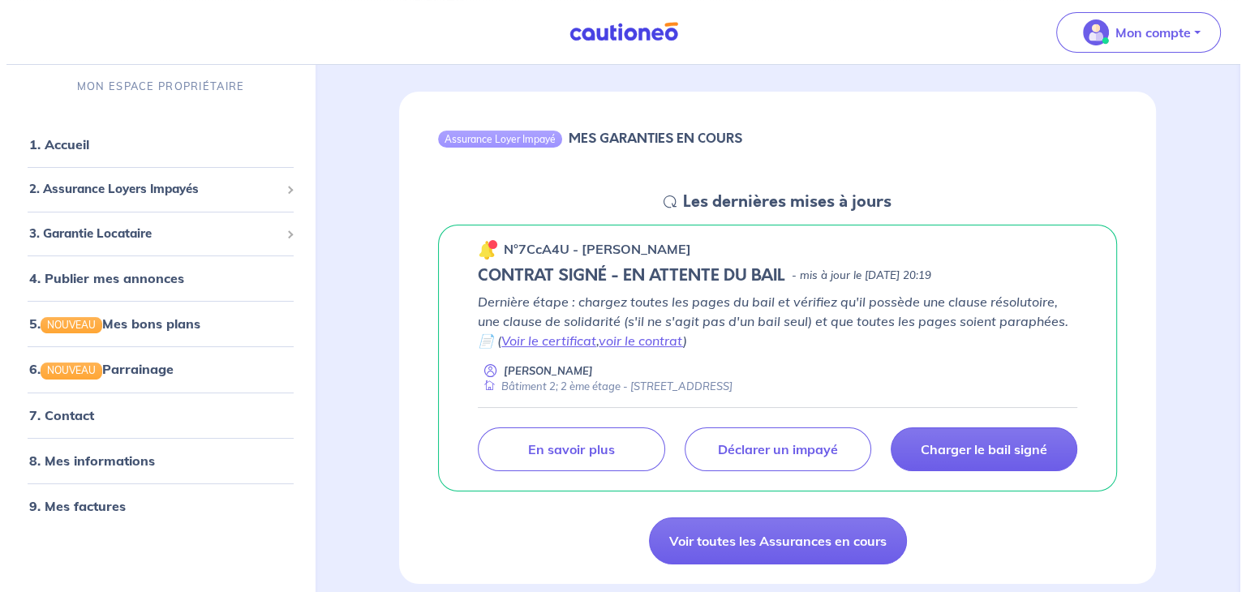
scroll to position [133, 0]
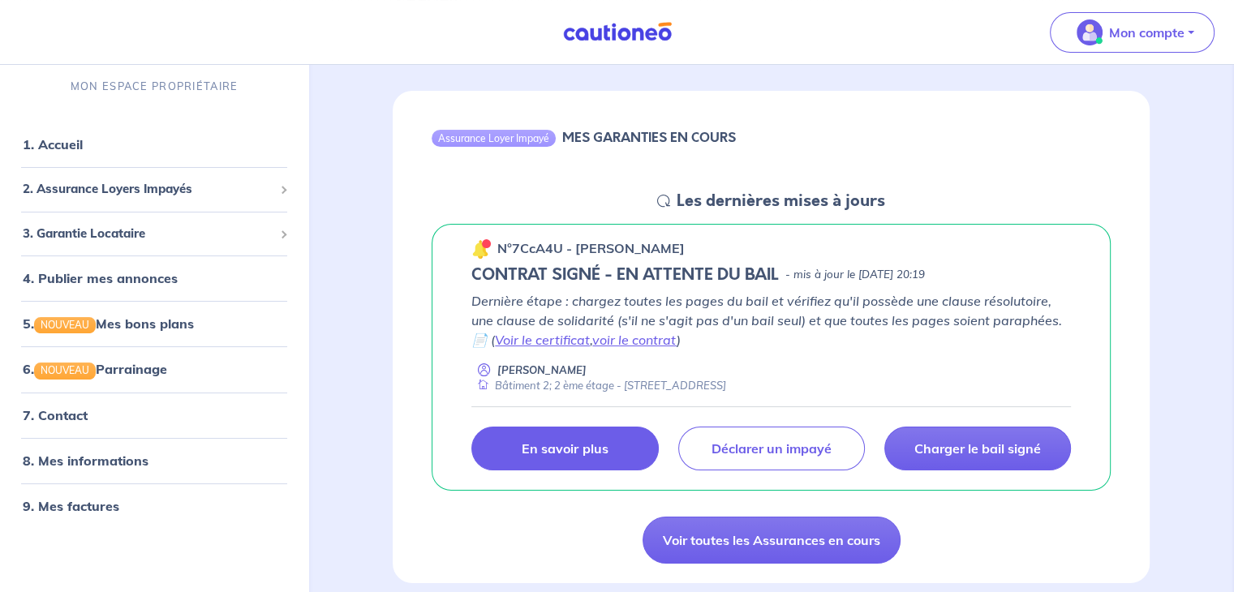
click at [584, 443] on p "En savoir plus" at bounding box center [564, 448] width 86 height 16
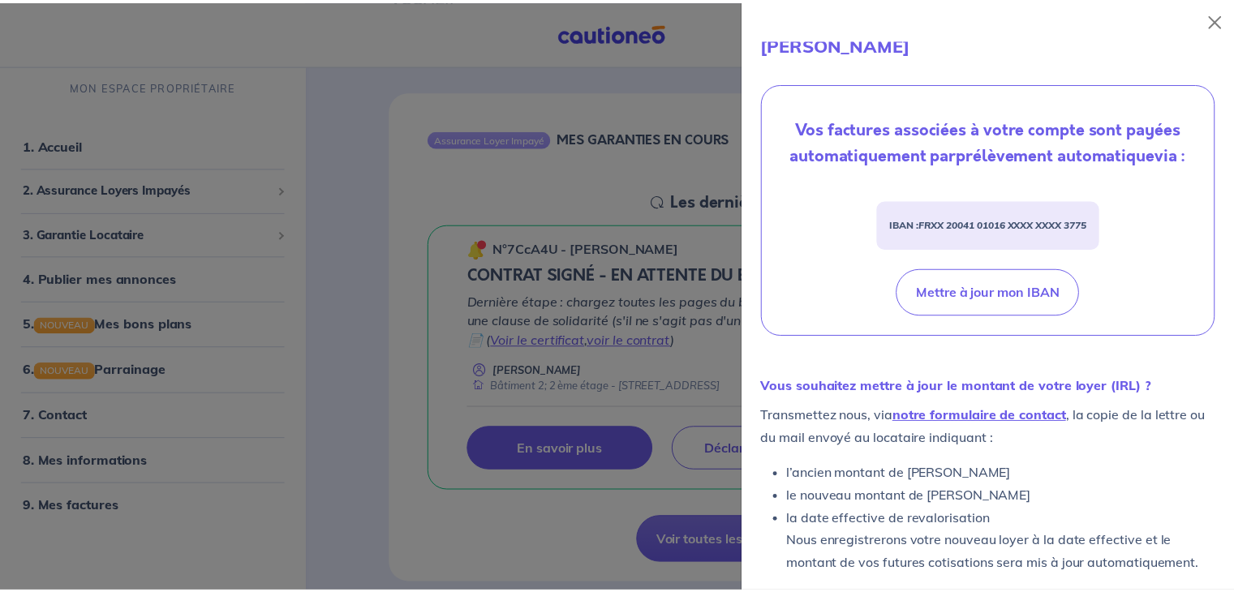
scroll to position [542, 0]
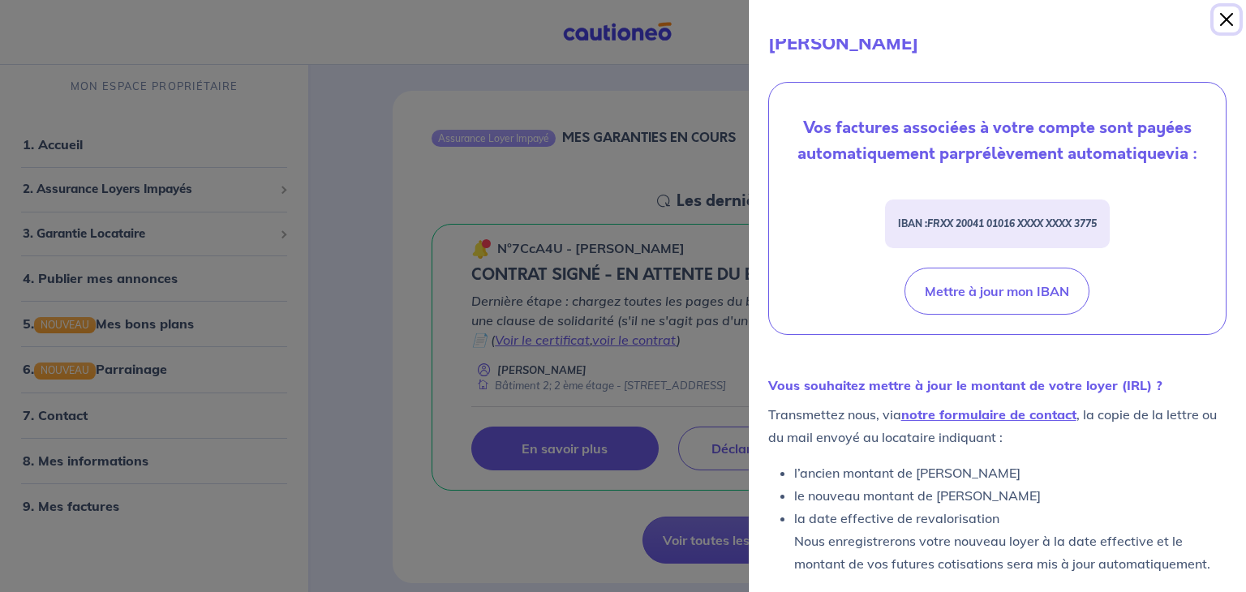
click at [1232, 23] on button "Close" at bounding box center [1226, 19] width 26 height 26
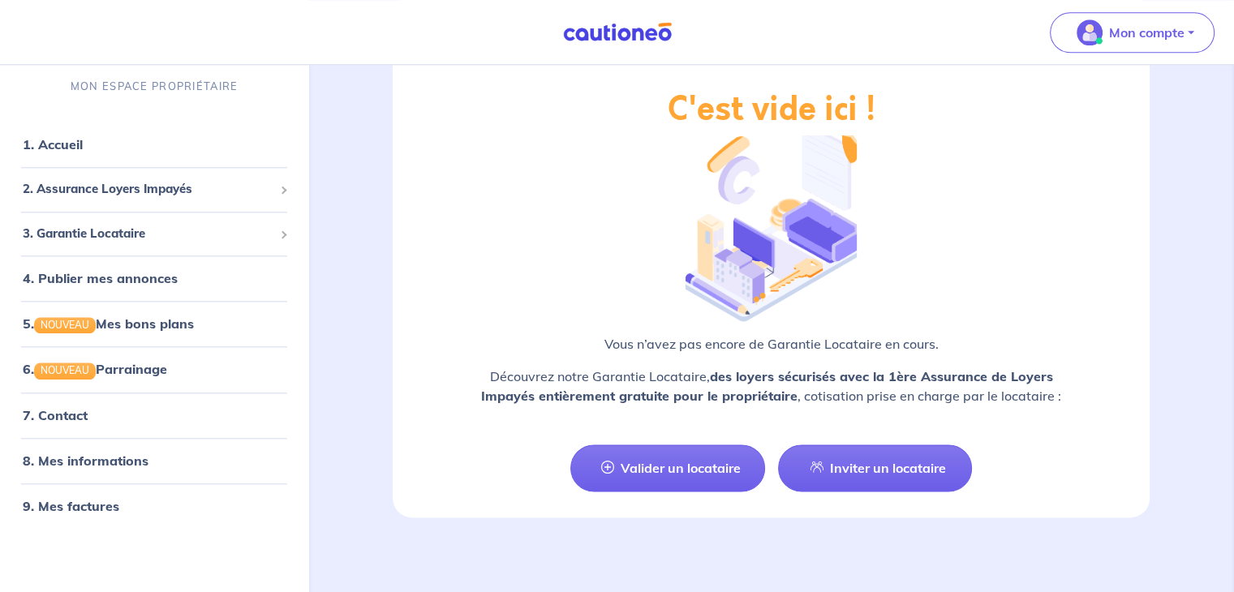
scroll to position [1887, 0]
